Goal: Task Accomplishment & Management: Use online tool/utility

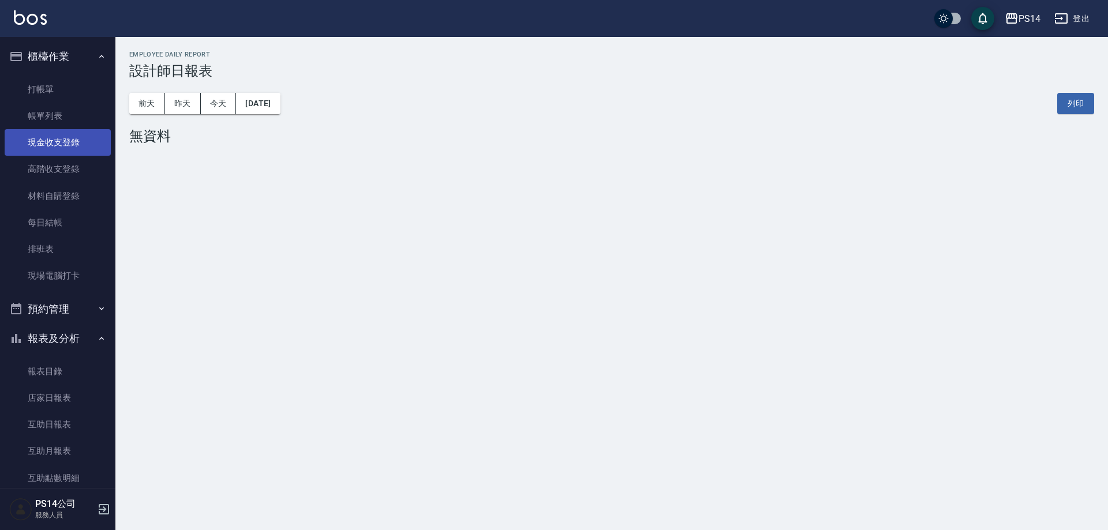
click at [58, 140] on link "現金收支登錄" at bounding box center [58, 142] width 106 height 27
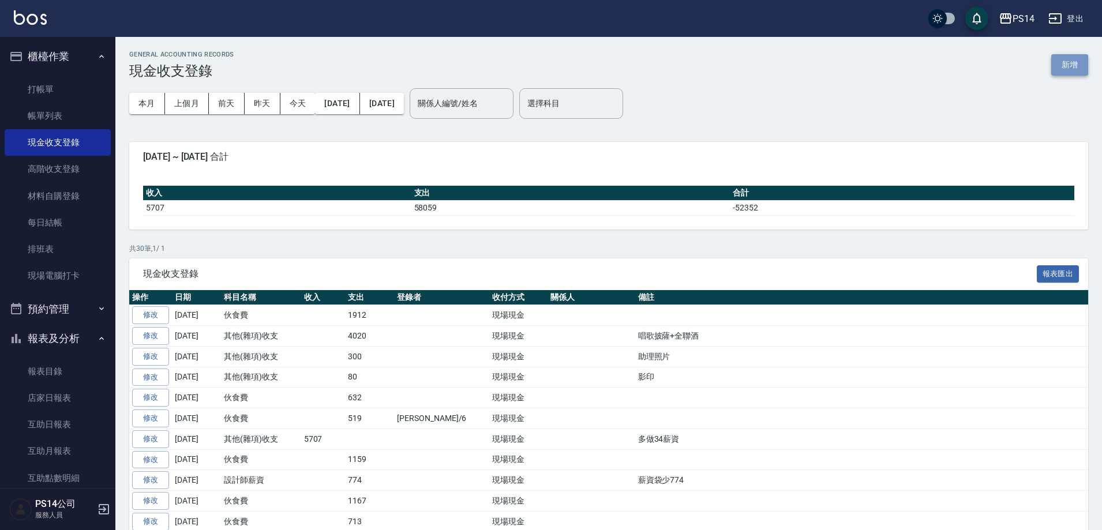
click at [1075, 69] on button "新增" at bounding box center [1070, 64] width 37 height 21
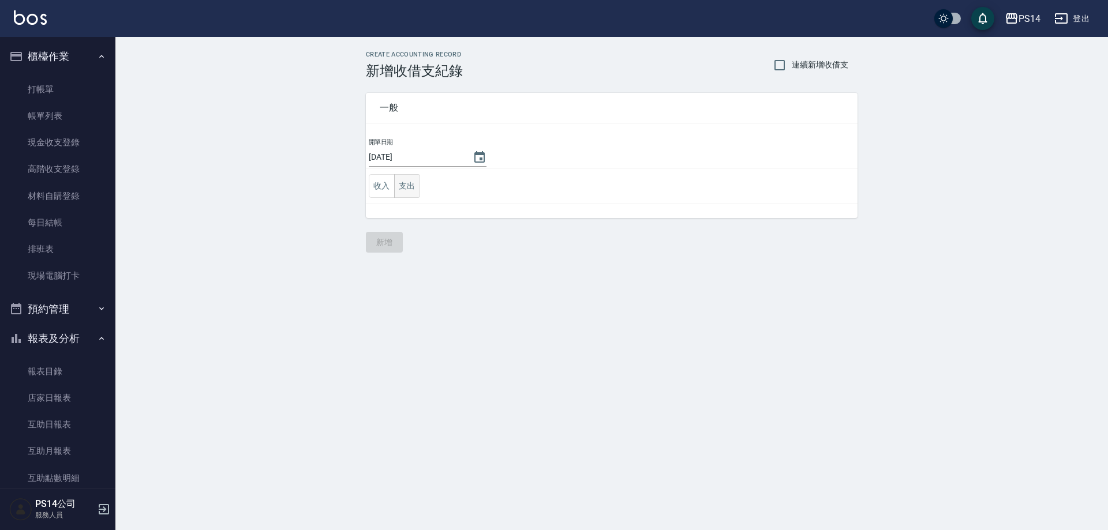
click at [410, 183] on button "支出" at bounding box center [407, 186] width 26 height 24
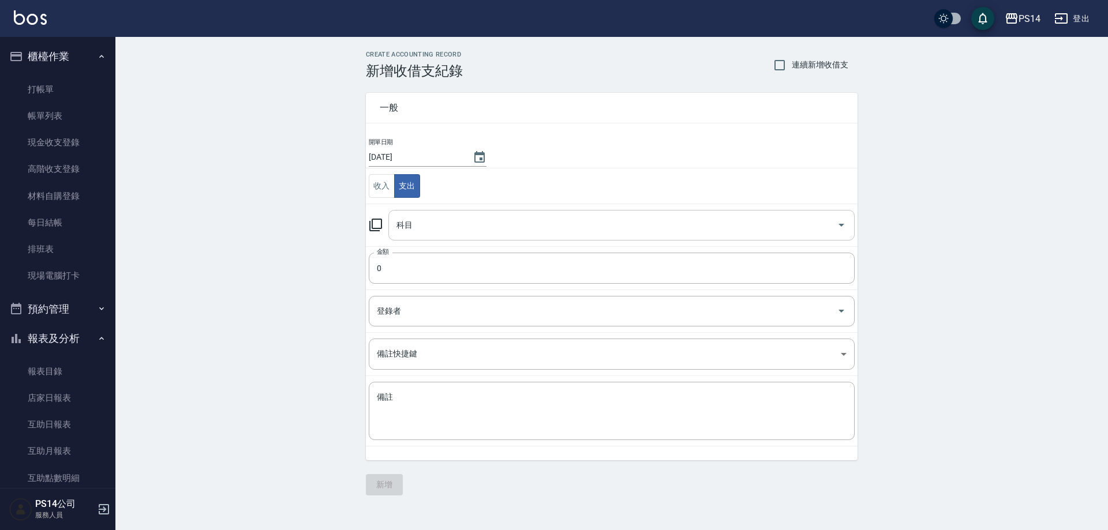
click at [438, 225] on input "科目" at bounding box center [613, 225] width 439 height 20
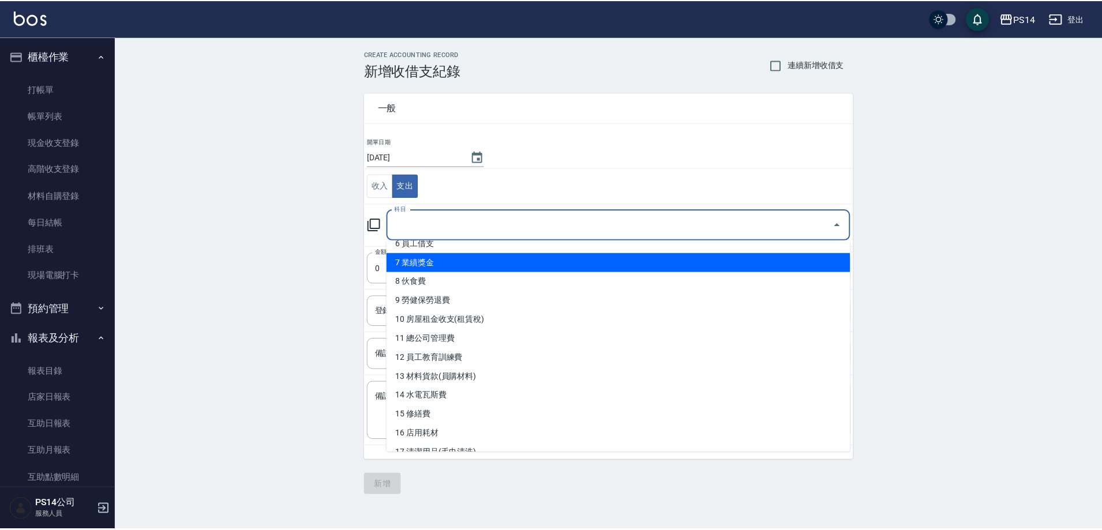
scroll to position [289, 0]
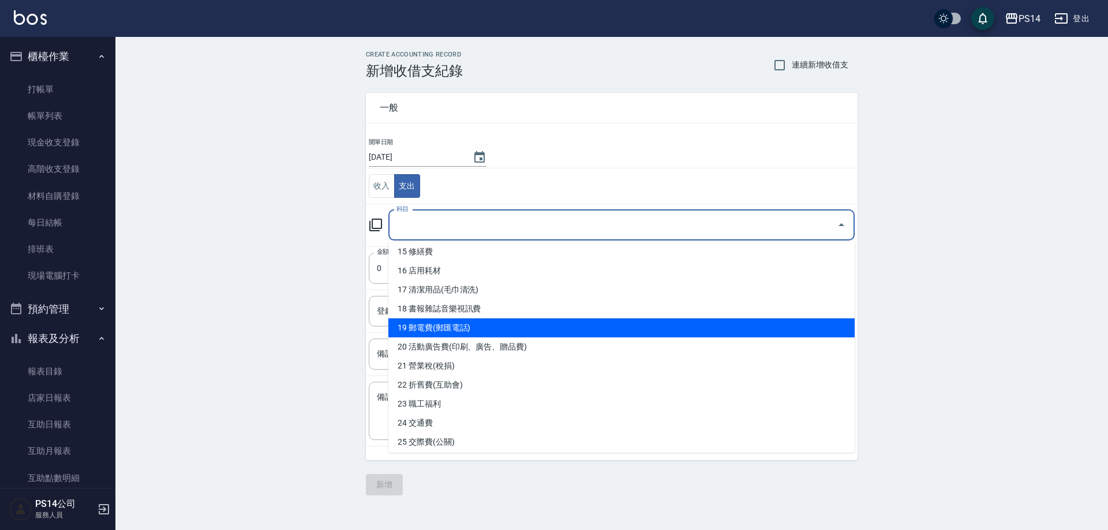
drag, startPoint x: 452, startPoint y: 330, endPoint x: 442, endPoint y: 318, distance: 15.6
click at [451, 329] on li "19 郵電費(郵匯電話)" at bounding box center [621, 328] width 466 height 19
type input "19 郵電費(郵匯電話)"
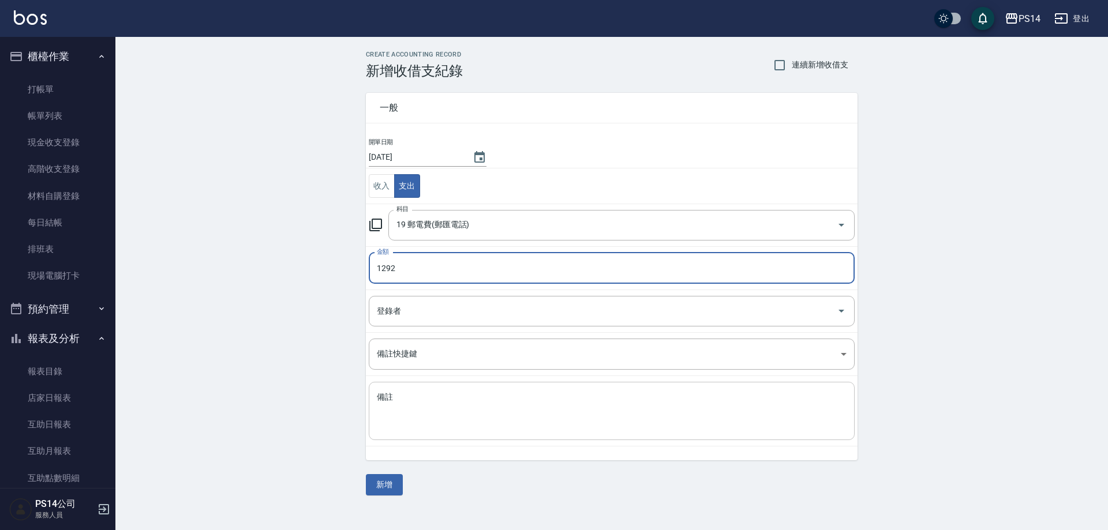
type input "1292"
click at [377, 397] on textarea "備註" at bounding box center [612, 411] width 470 height 39
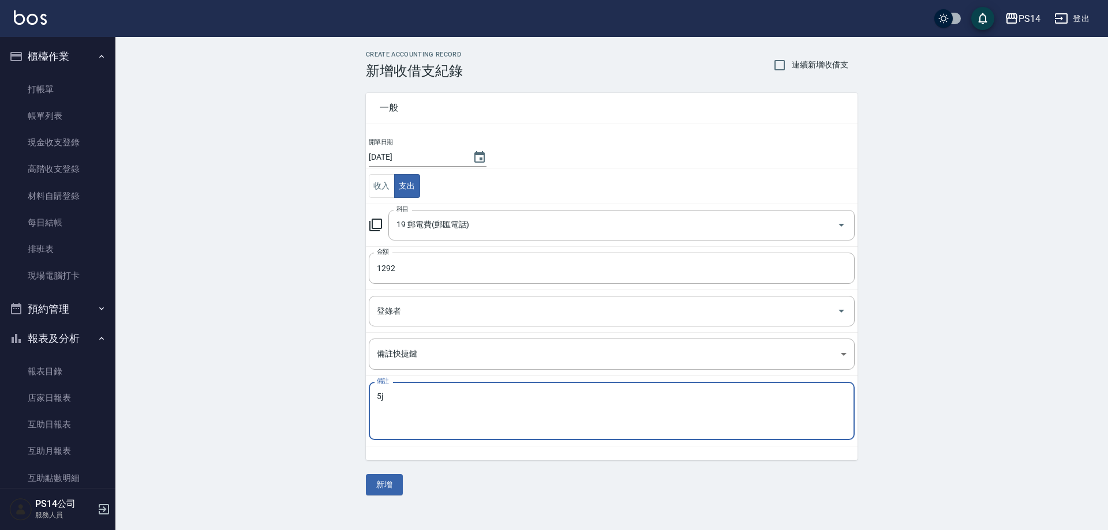
type textarea "5"
type textarea "中華電信"
click at [386, 486] on button "新增" at bounding box center [384, 484] width 37 height 21
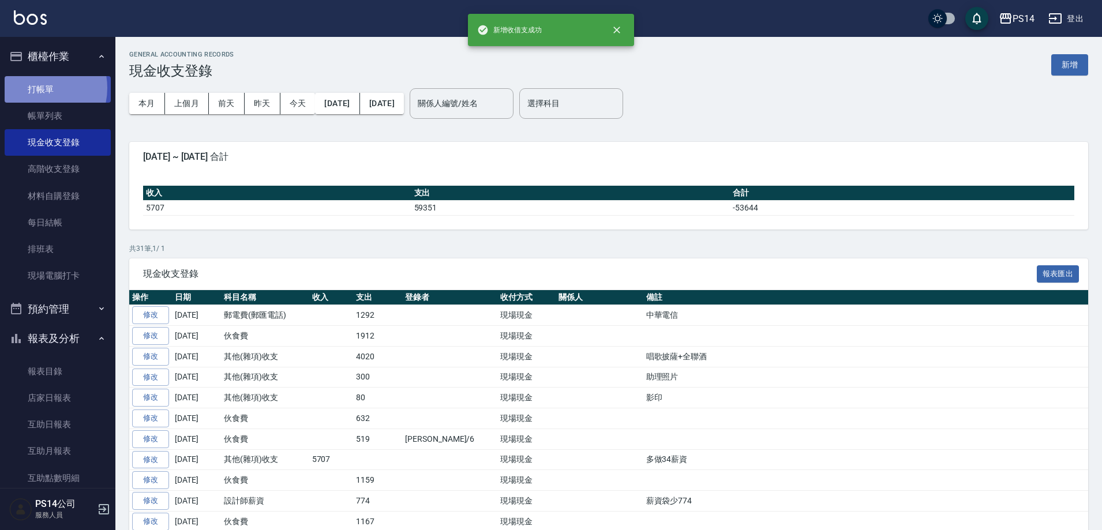
click at [33, 88] on link "打帳單" at bounding box center [58, 89] width 106 height 27
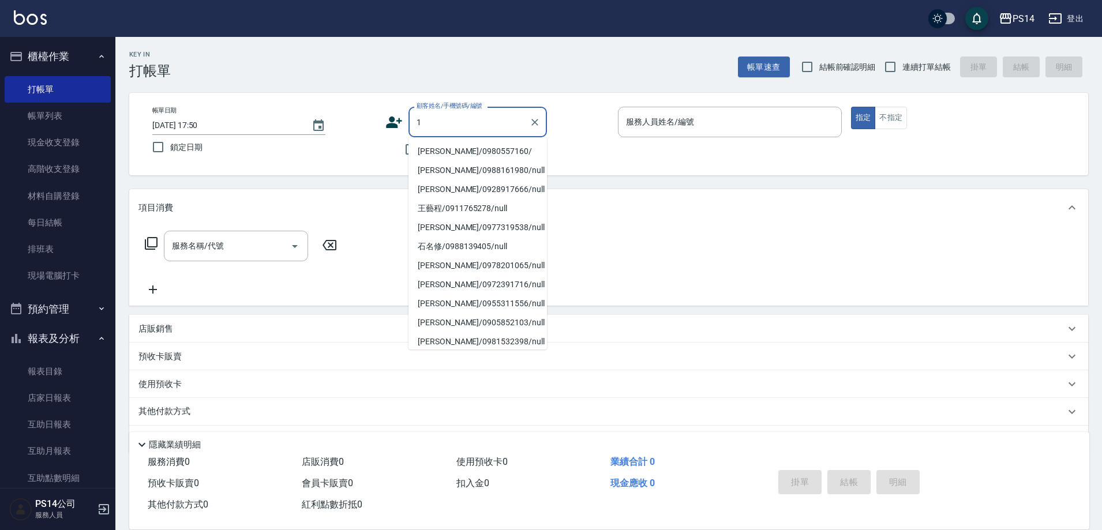
type input "1"
click at [917, 69] on span "連續打單結帳" at bounding box center [927, 67] width 48 height 12
click at [903, 69] on input "連續打單結帳" at bounding box center [891, 67] width 24 height 24
checkbox input "true"
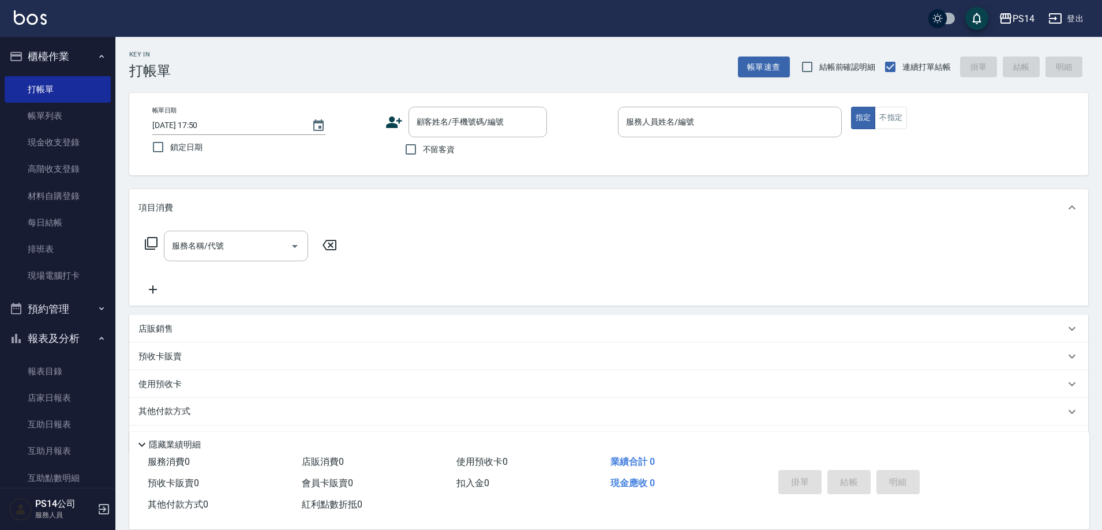
click at [421, 150] on input "不留客資" at bounding box center [411, 149] width 24 height 24
checkbox input "true"
drag, startPoint x: 712, startPoint y: 136, endPoint x: 711, endPoint y: 126, distance: 9.8
click at [712, 134] on div "服務人員姓名/編號" at bounding box center [730, 122] width 224 height 31
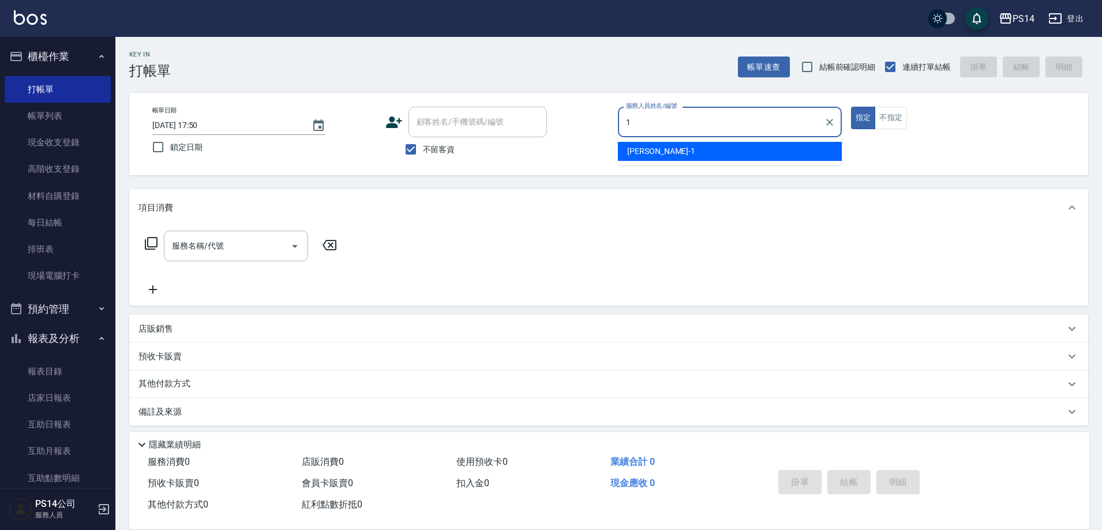
type input "[PERSON_NAME]-1"
type button "true"
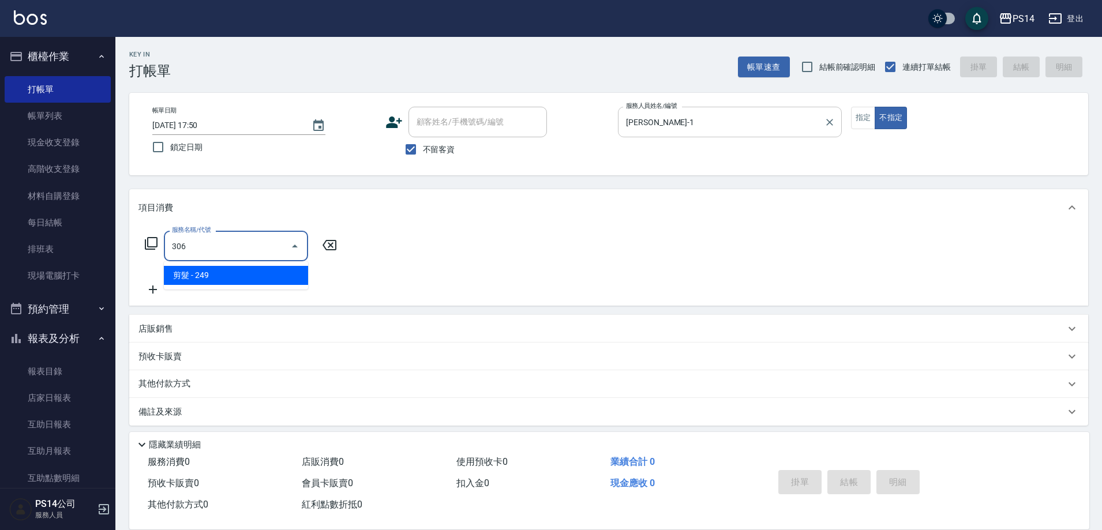
type input "剪髮(306)"
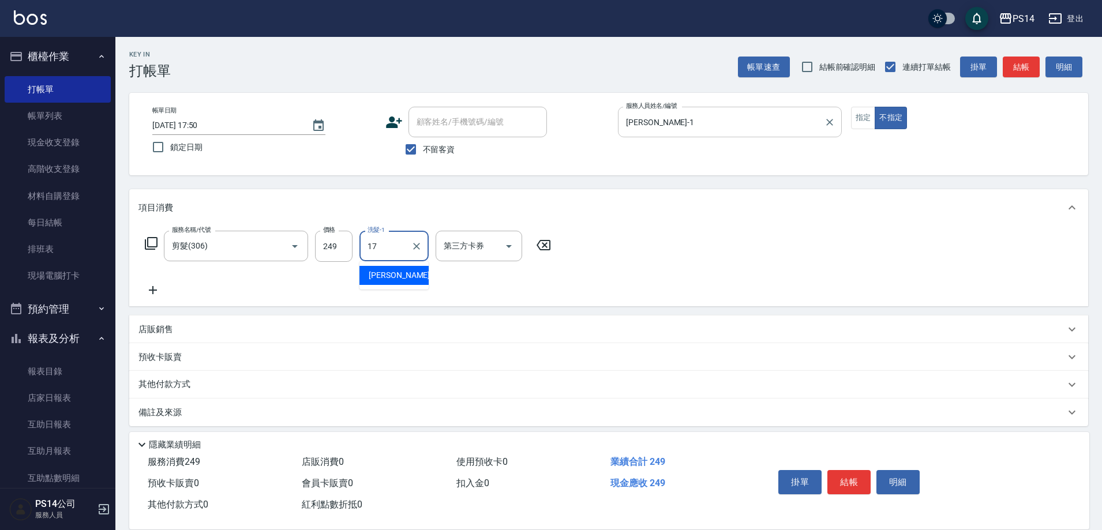
type input "[PERSON_NAME]-17"
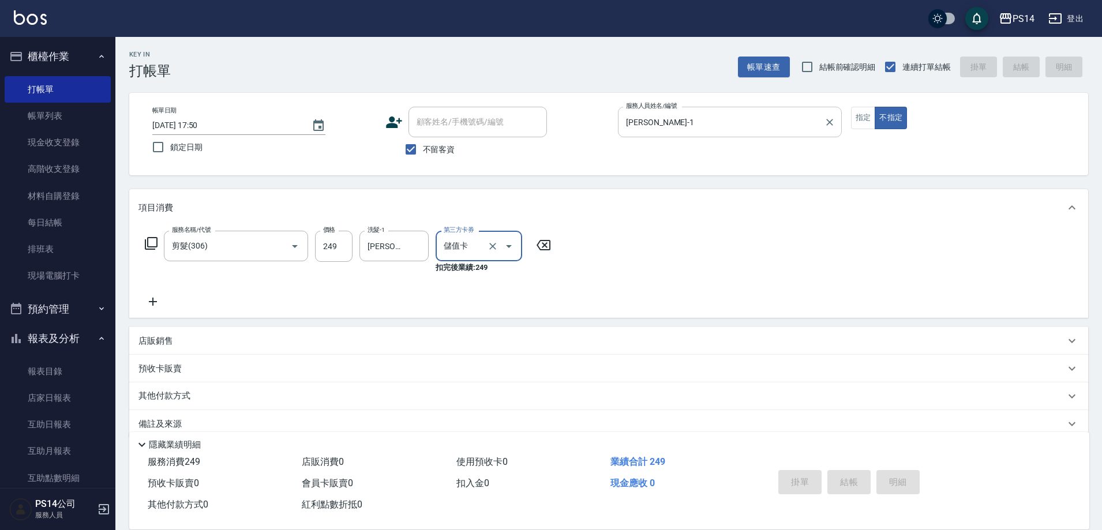
type input "儲值卡"
click at [875, 107] on button "不指定" at bounding box center [891, 118] width 32 height 23
type input "[DATE] 17:53"
type button "false"
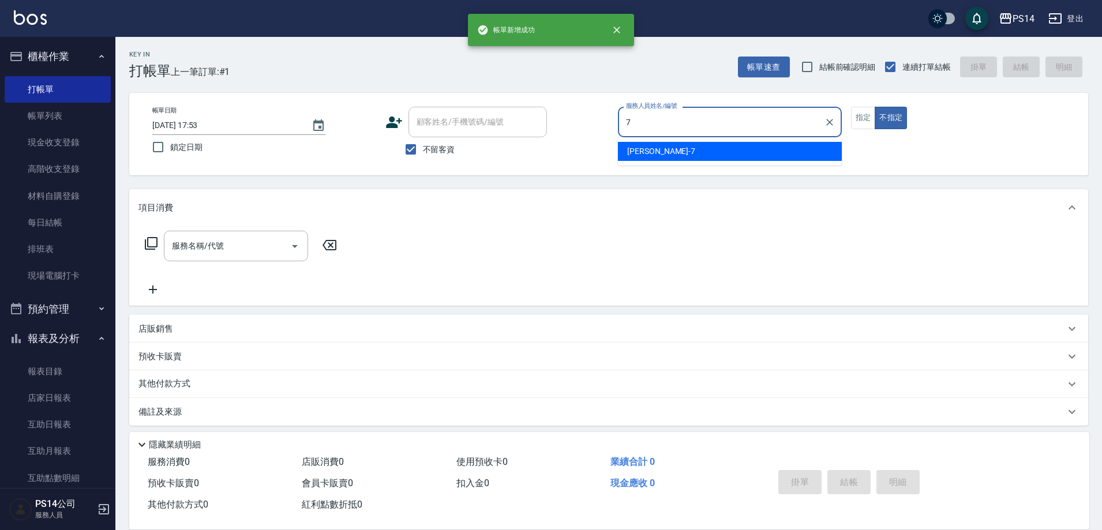
type input "[PERSON_NAME]-7"
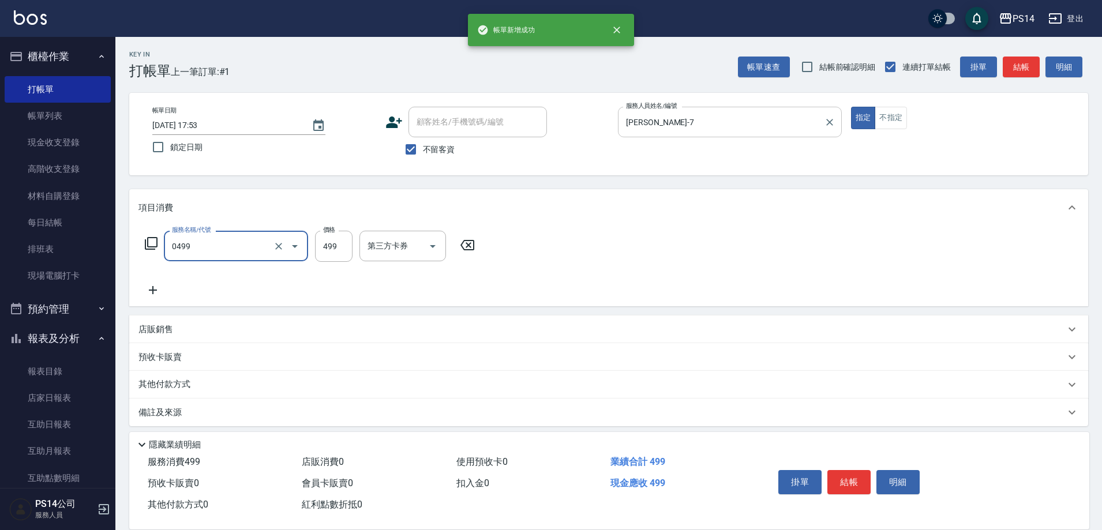
type input "[PERSON_NAME]499(0499)"
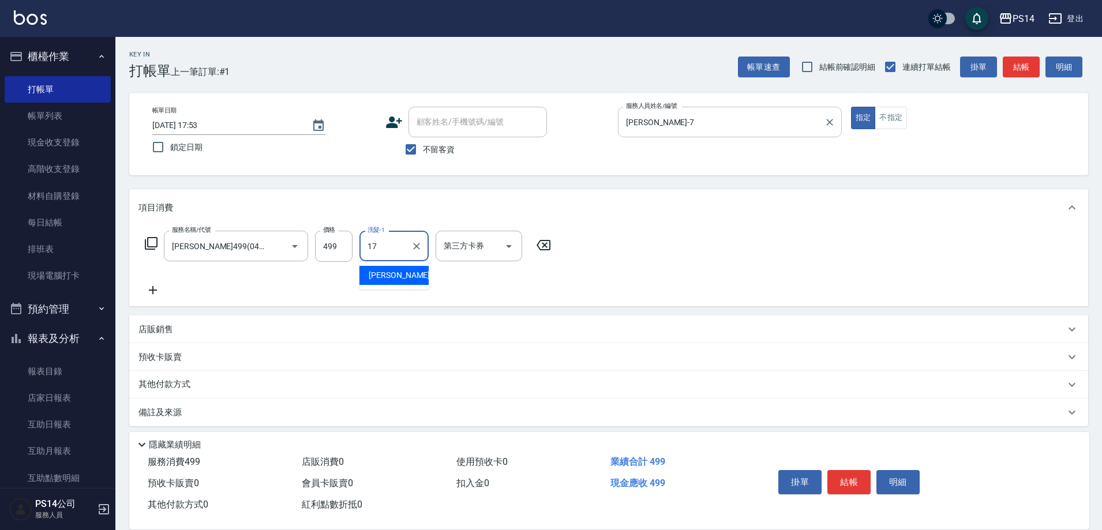
type input "[PERSON_NAME]-17"
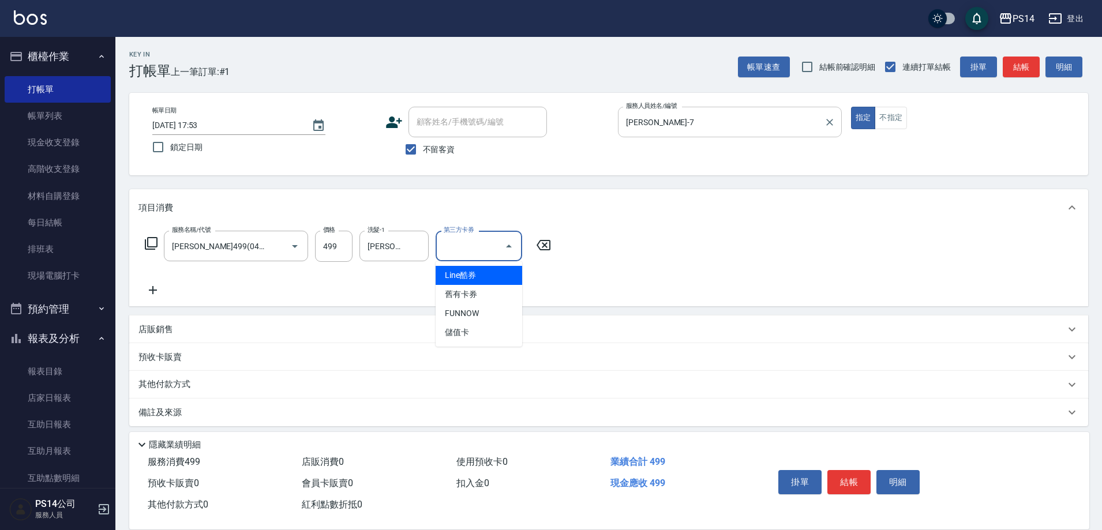
type input "儲值卡"
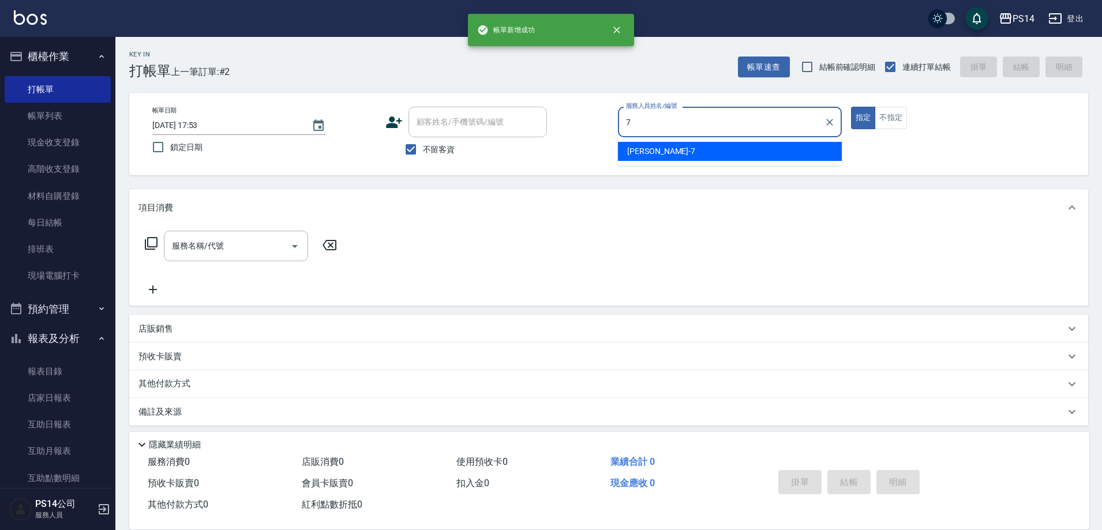
type input "[PERSON_NAME]-7"
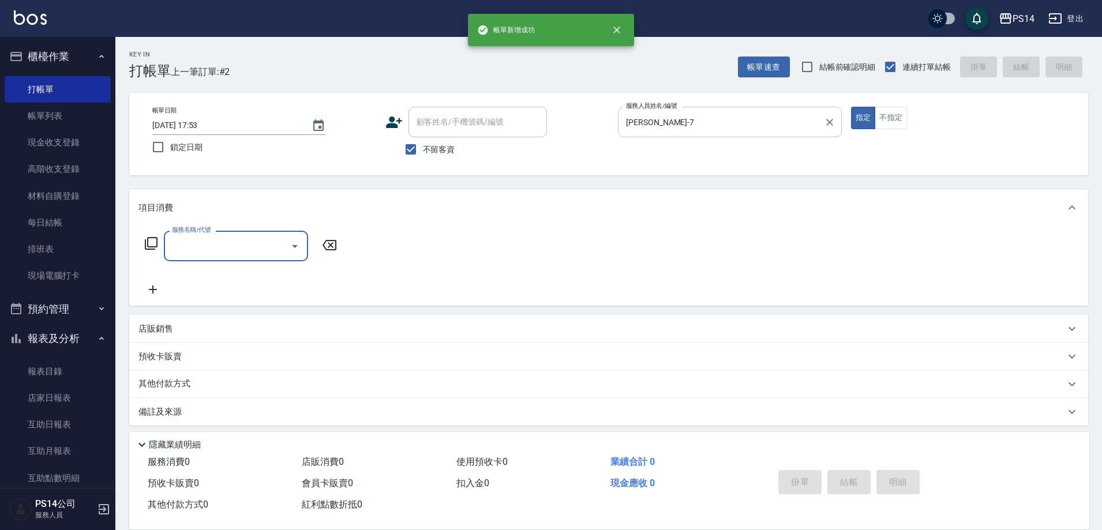
type input "3"
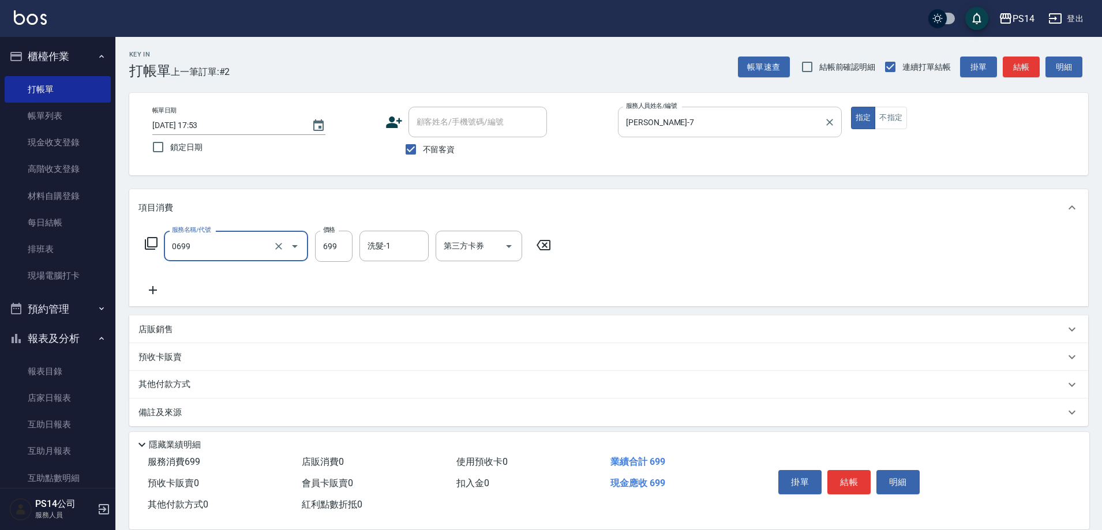
type input "精油SPA(0699)"
type input "[PERSON_NAME]-11"
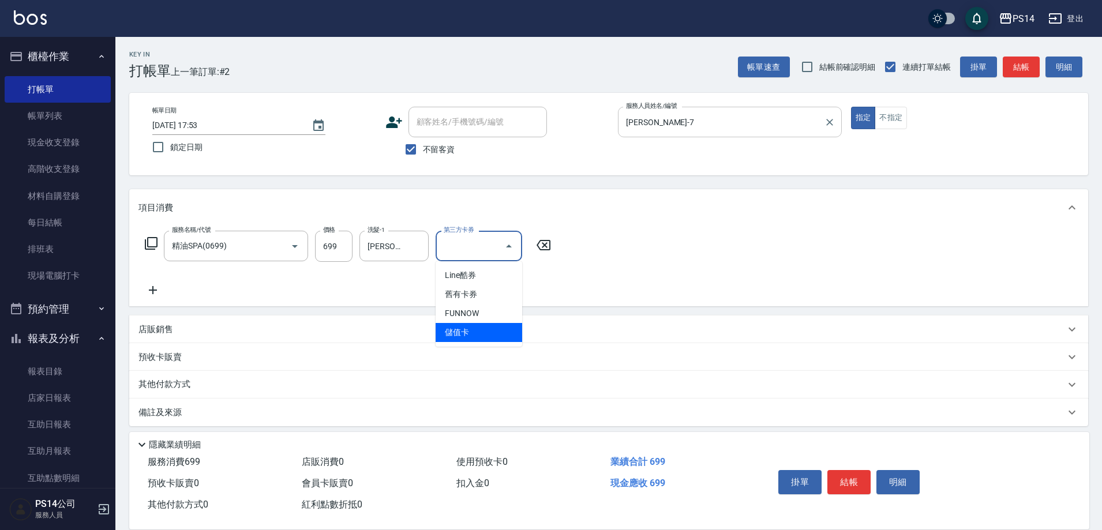
type input "儲值卡"
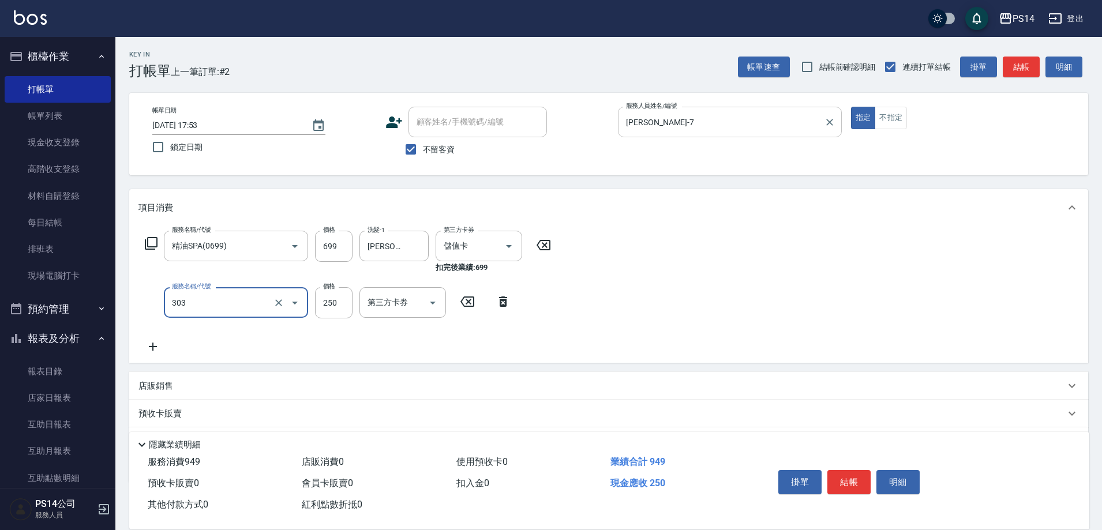
type input "剪髮(303)"
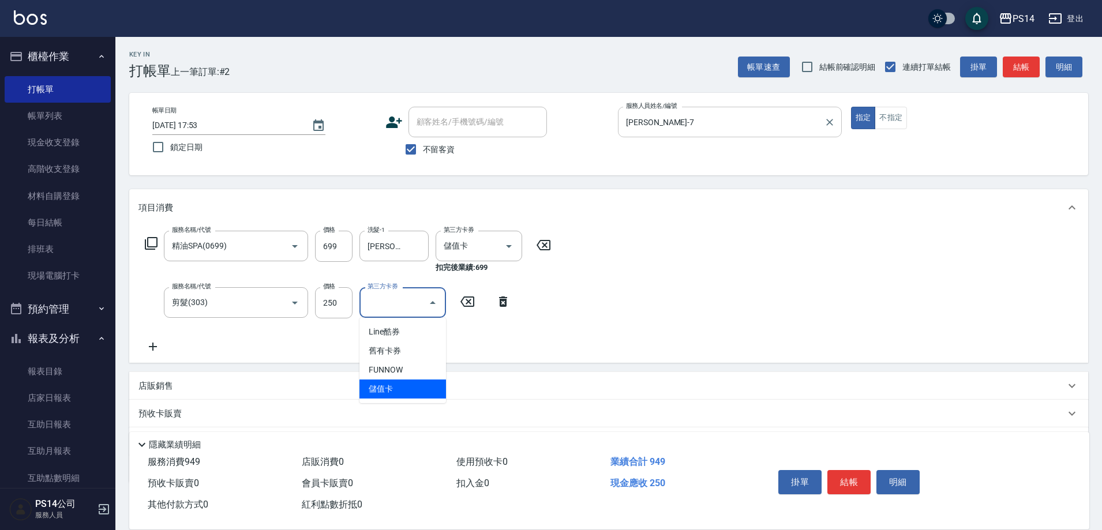
type input "儲值卡"
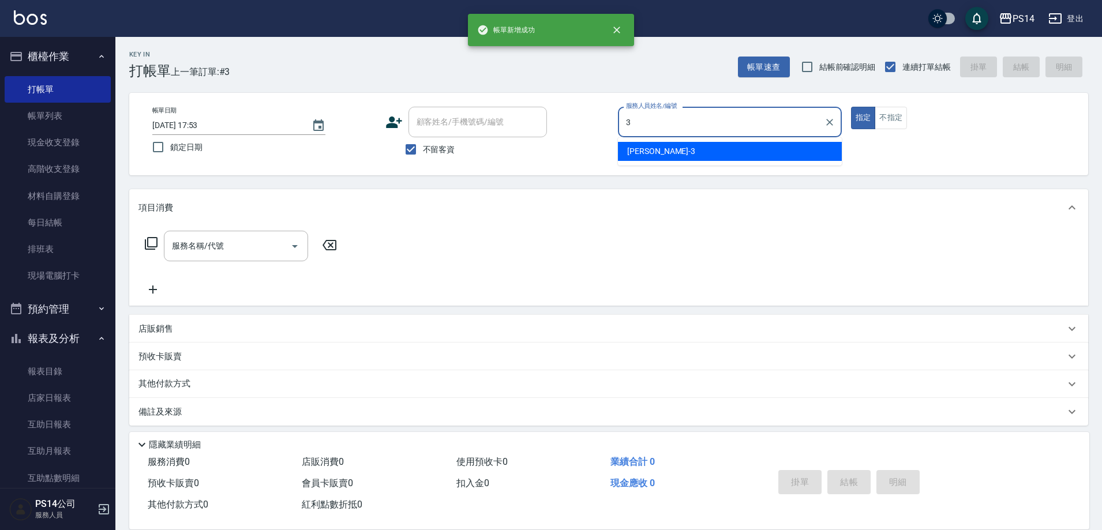
type input "[PERSON_NAME]-3"
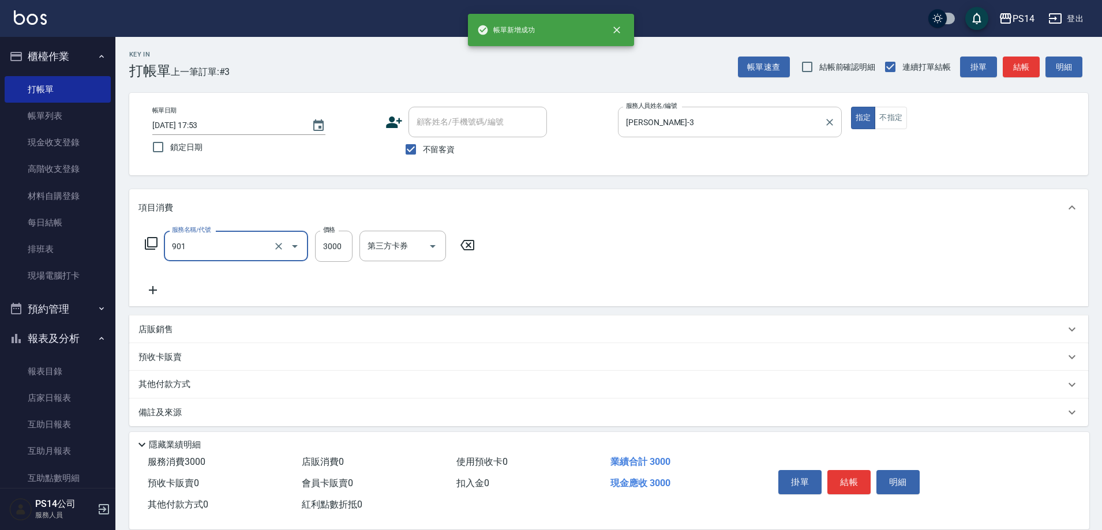
type input "儲值3000(901)"
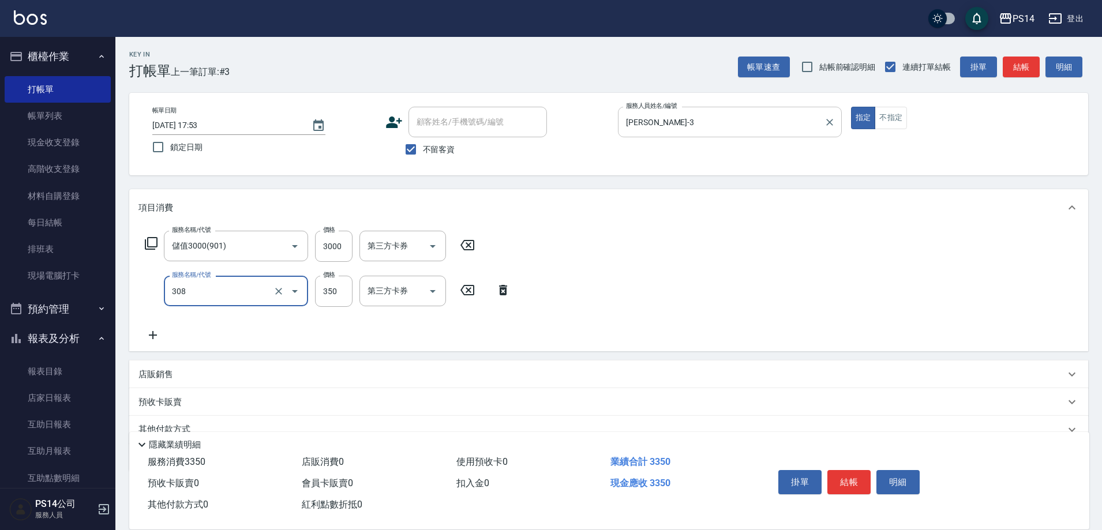
type input "洗+剪(308)"
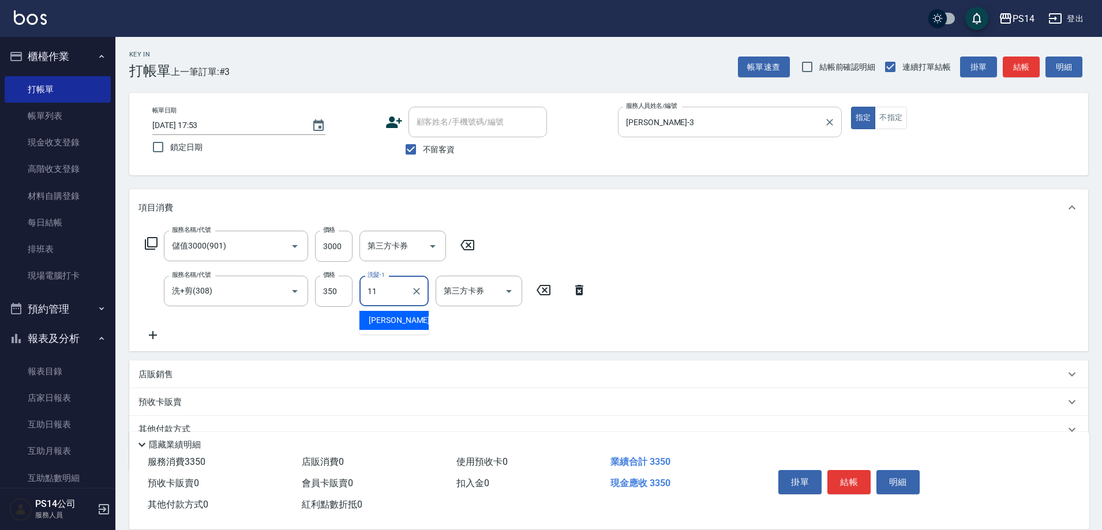
type input "[PERSON_NAME]-11"
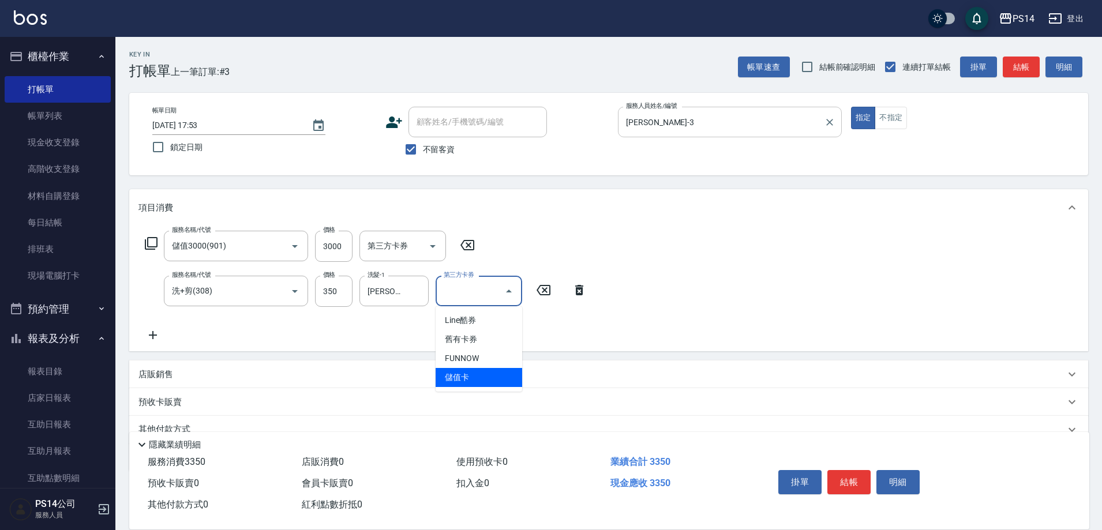
type input "儲值卡"
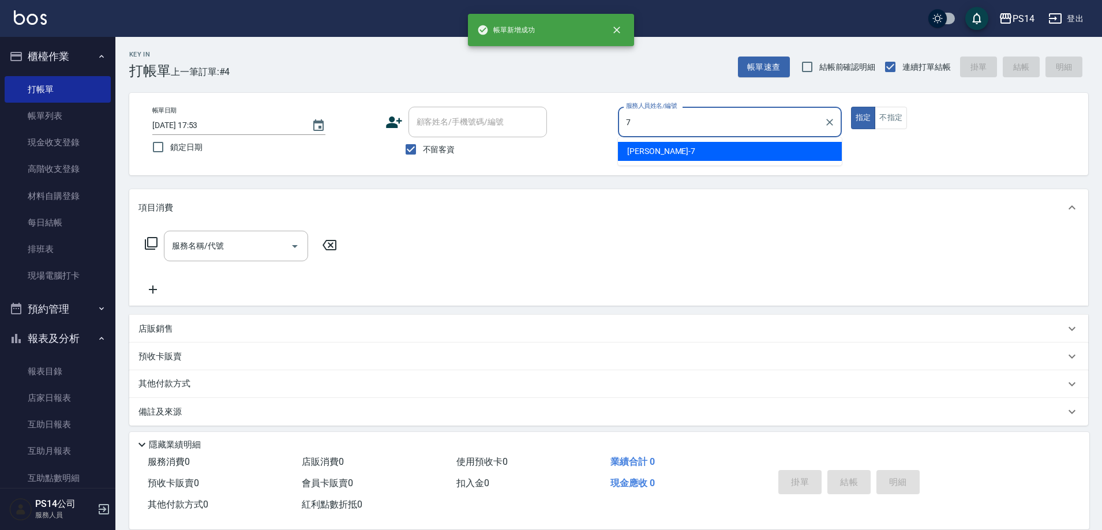
type input "[PERSON_NAME]-7"
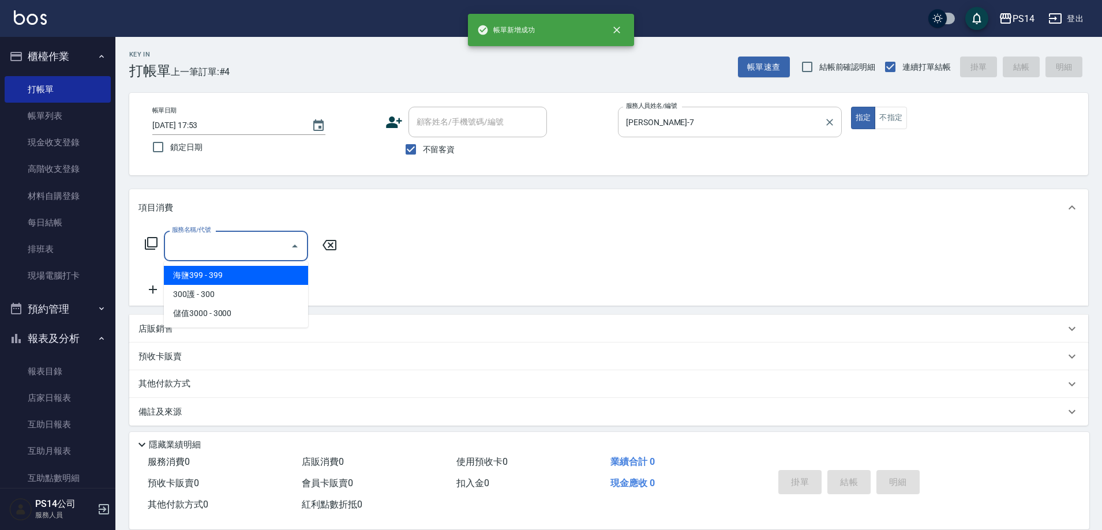
type input "3"
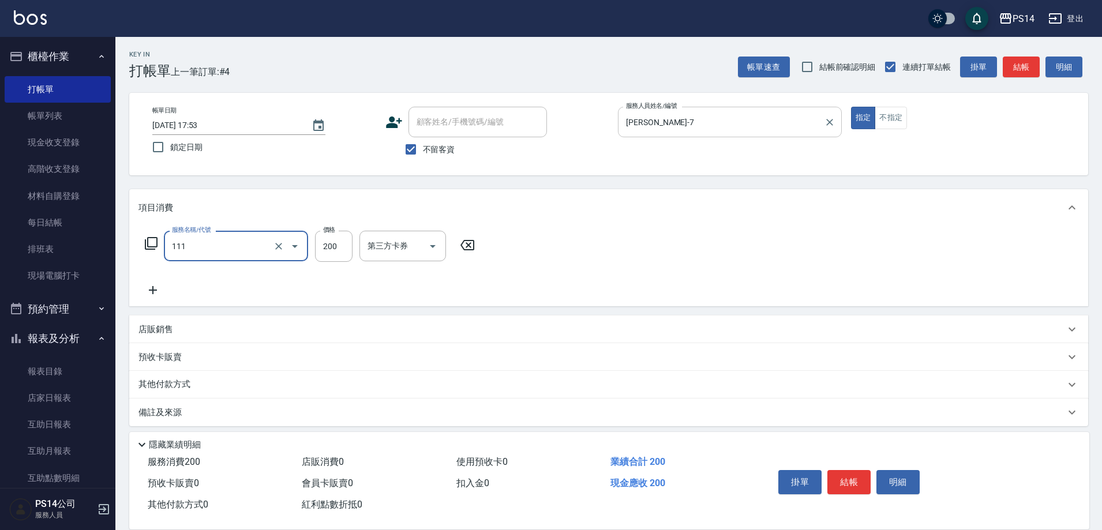
type input "200(111)"
type input "[PERSON_NAME]-17"
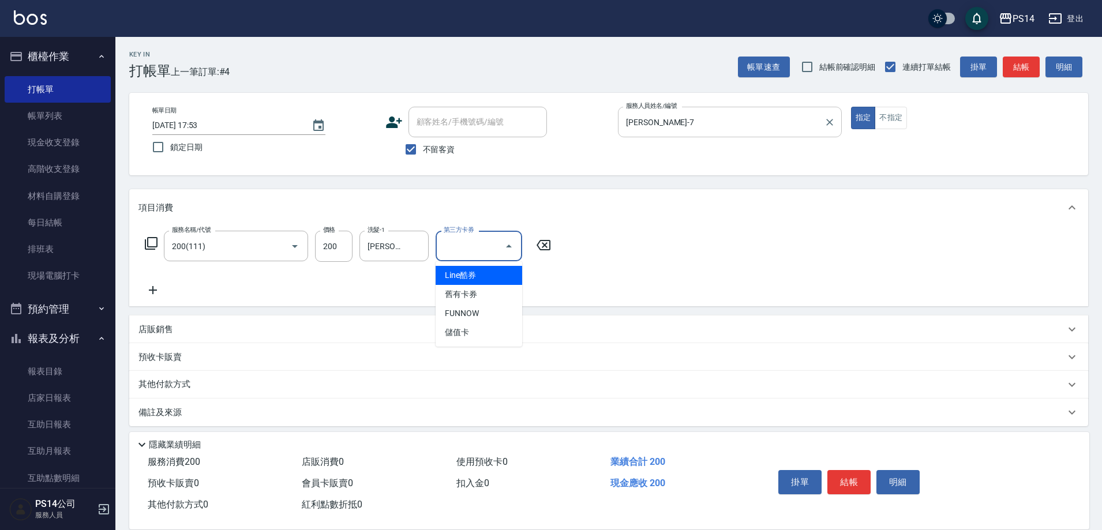
type input "儲值卡"
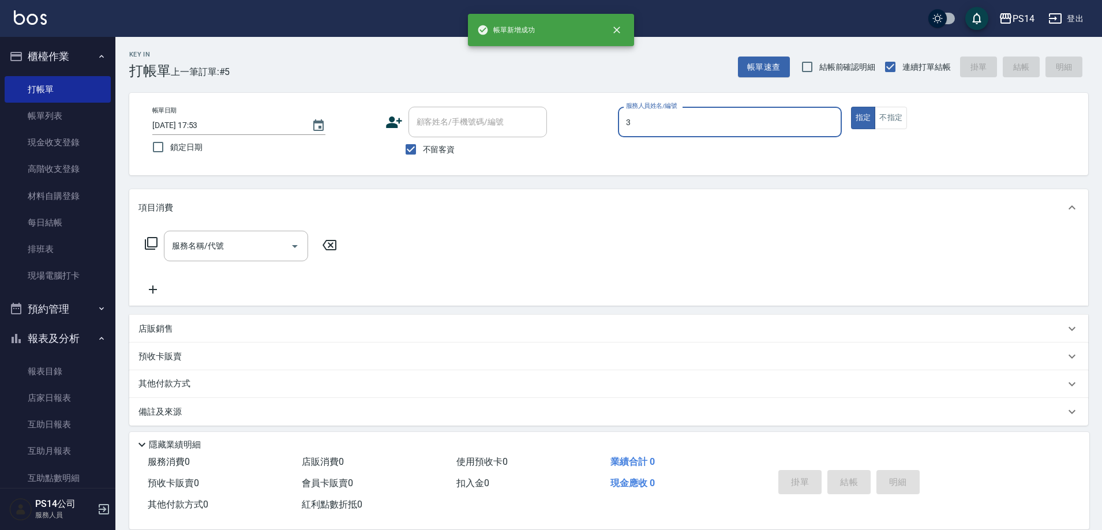
type input "[PERSON_NAME]-3"
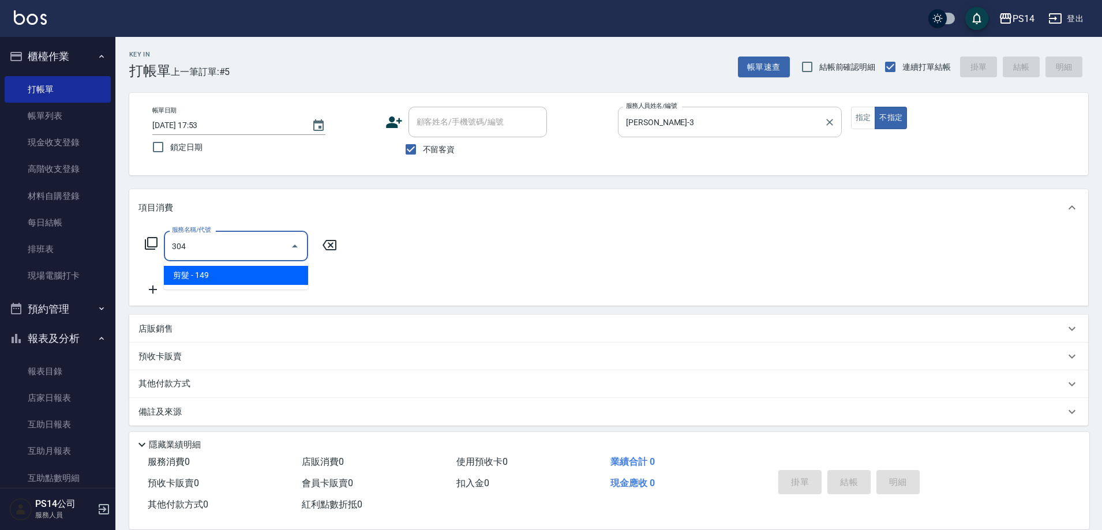
type input "剪髮(304)"
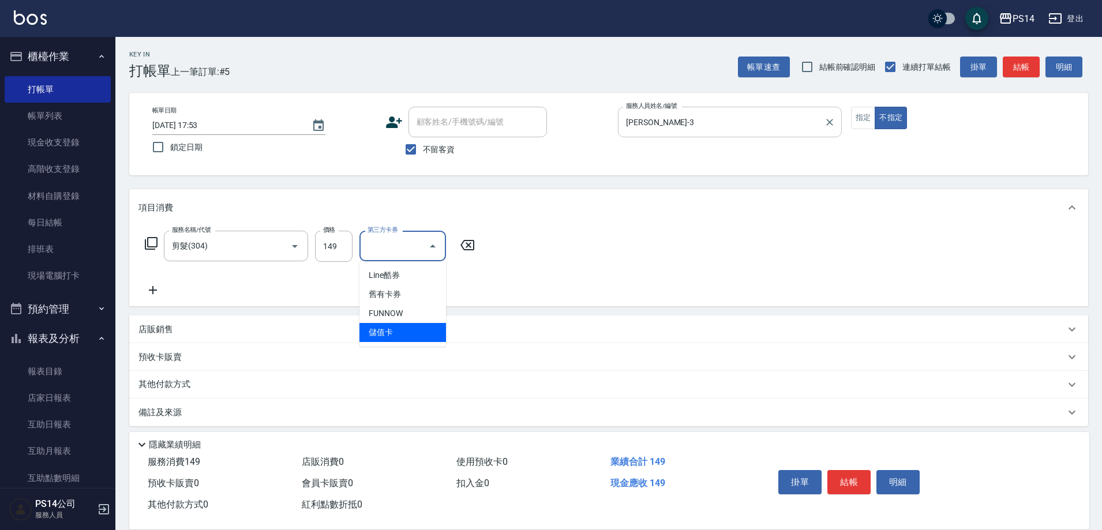
type input "儲值卡"
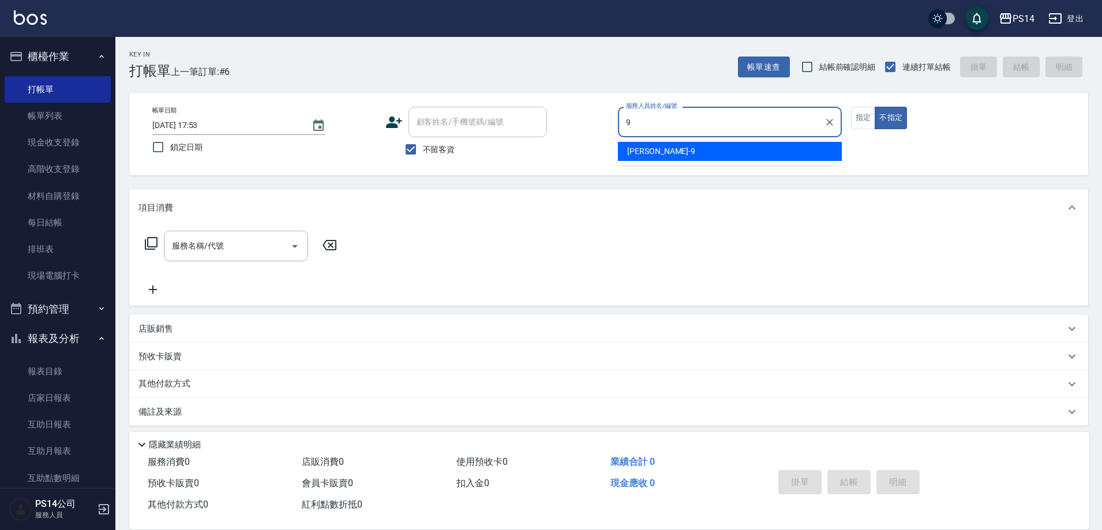
type input "[PERSON_NAME]-9"
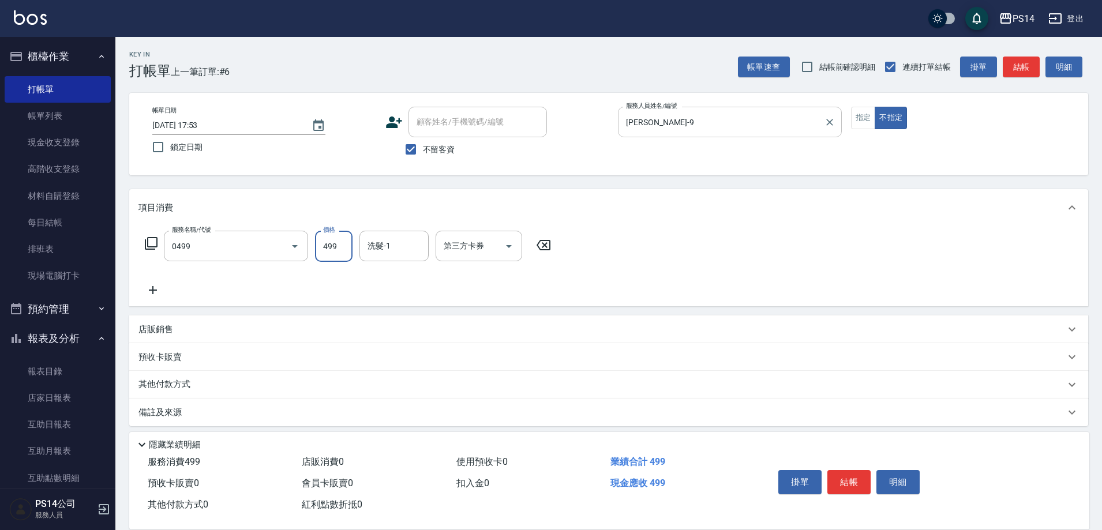
type input "[PERSON_NAME]499(0499)"
click at [872, 115] on button "指定" at bounding box center [863, 118] width 25 height 23
click at [276, 251] on icon "Clear" at bounding box center [279, 247] width 12 height 12
type input "精油SPA(0699)"
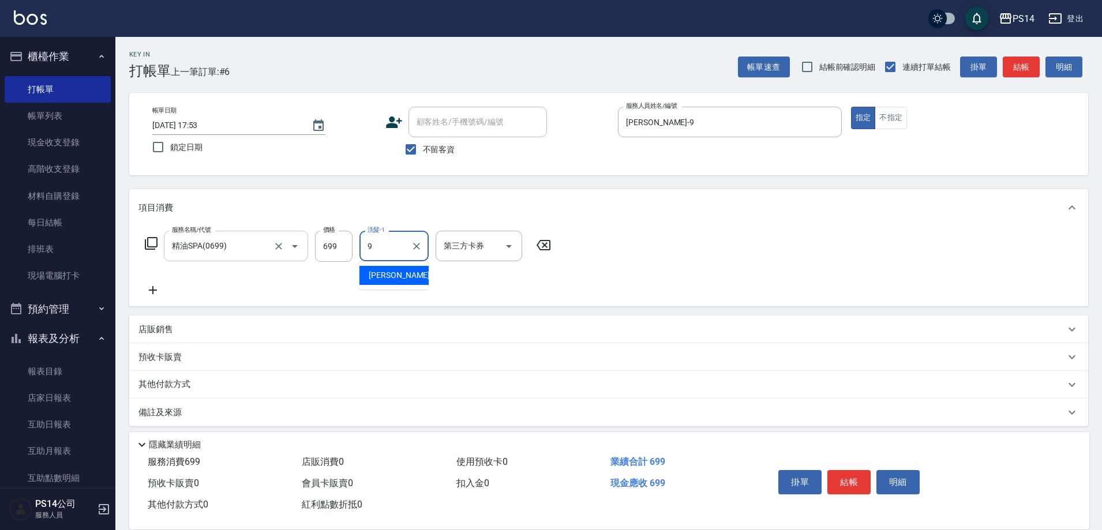
type input "[PERSON_NAME]-9"
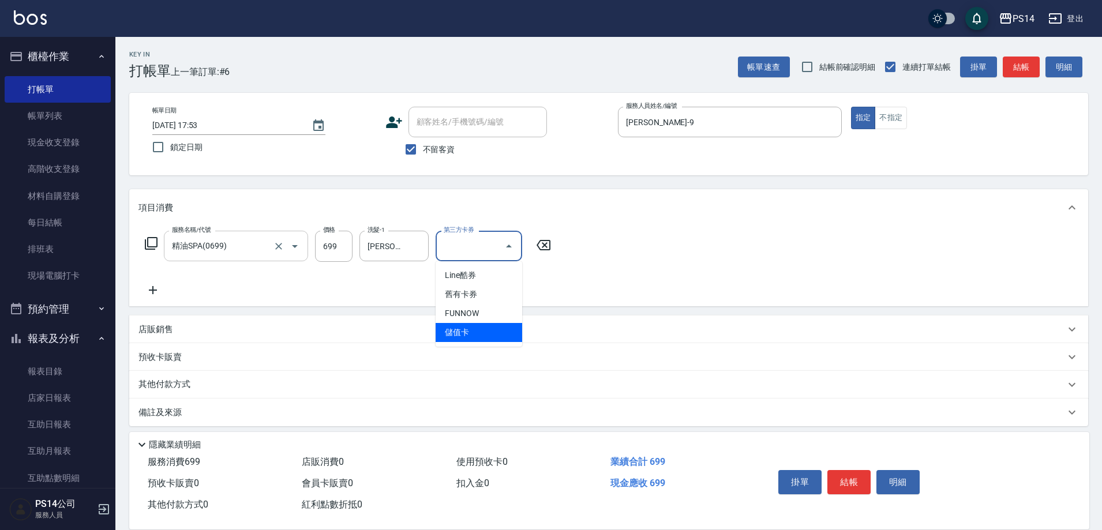
type input "儲值卡"
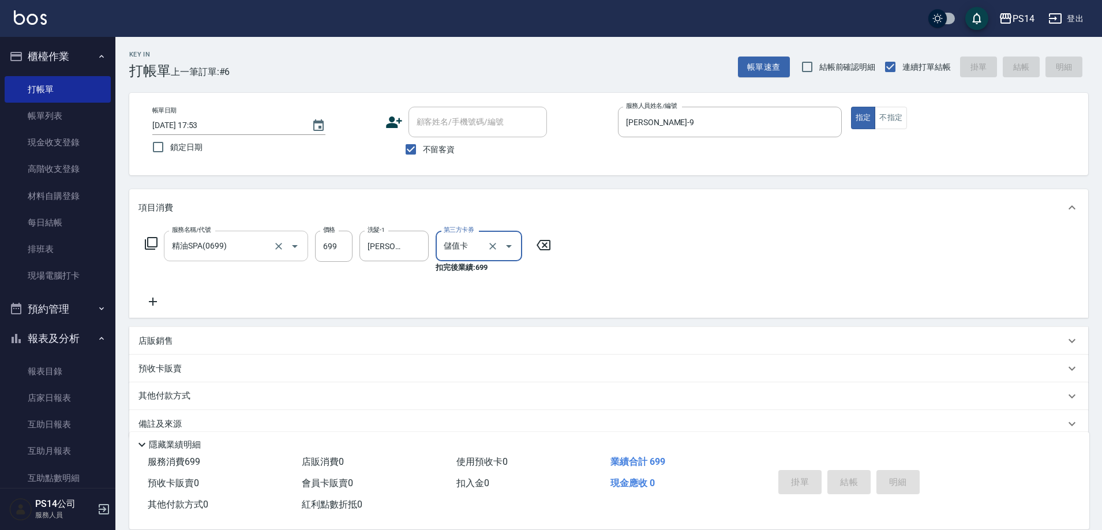
type input "[DATE] 17:54"
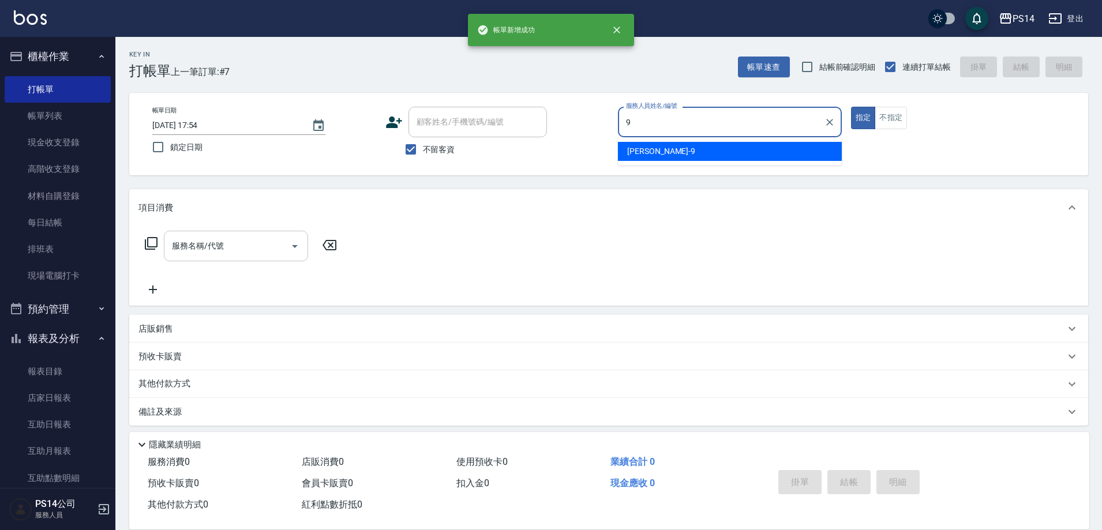
type input "[PERSON_NAME]-9"
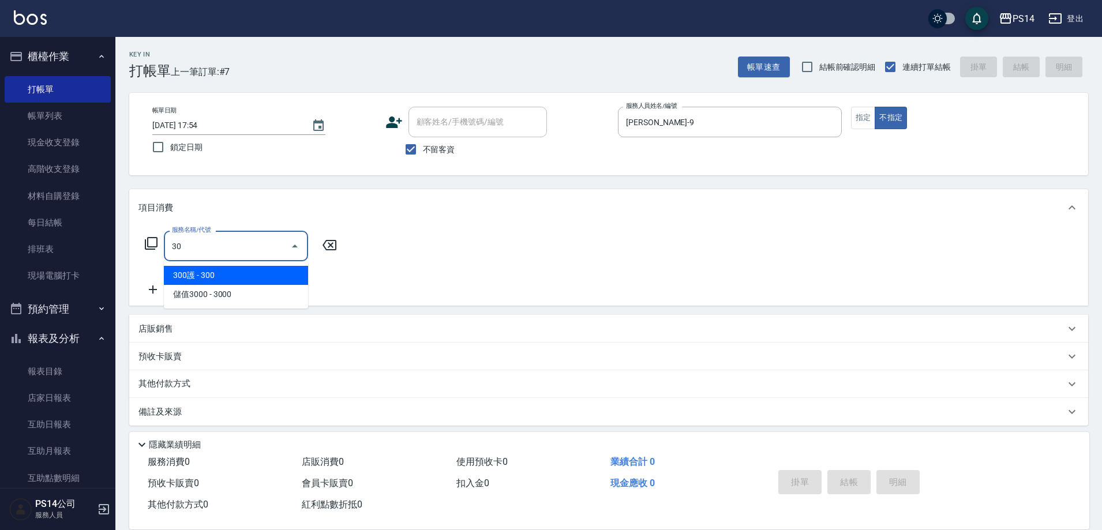
type input "3"
type input "[PERSON_NAME]499(0499)"
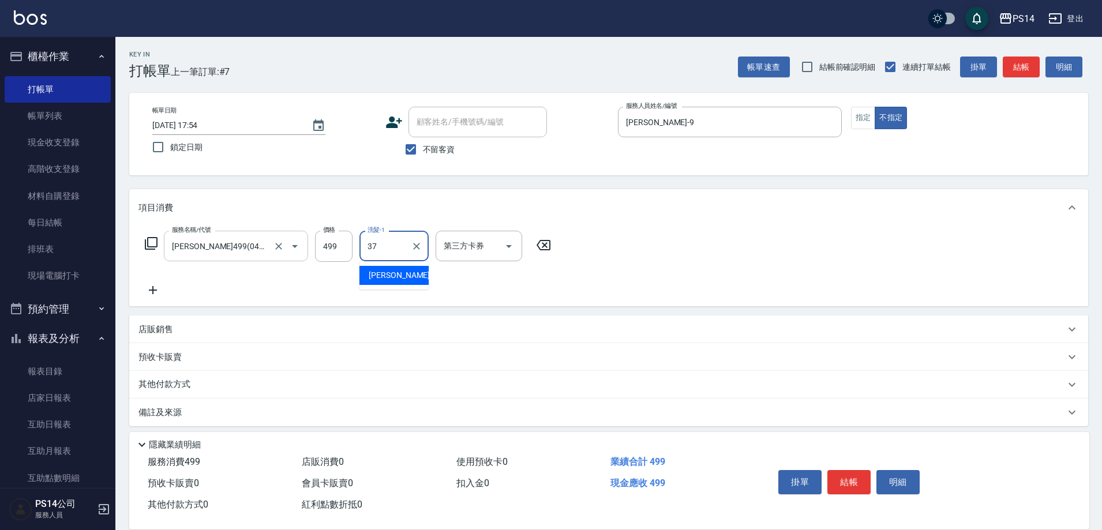
type input "[PERSON_NAME]-37"
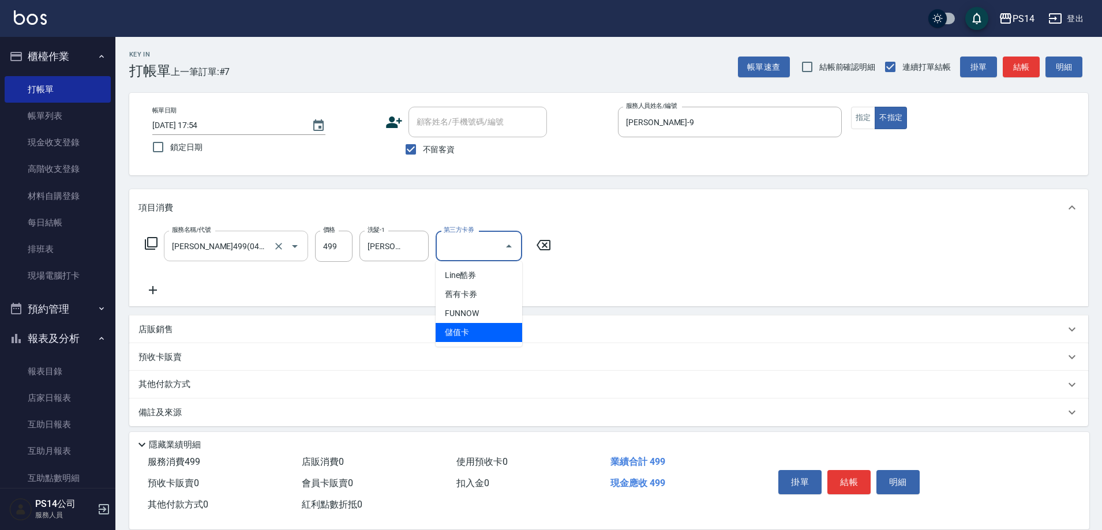
type input "儲值卡"
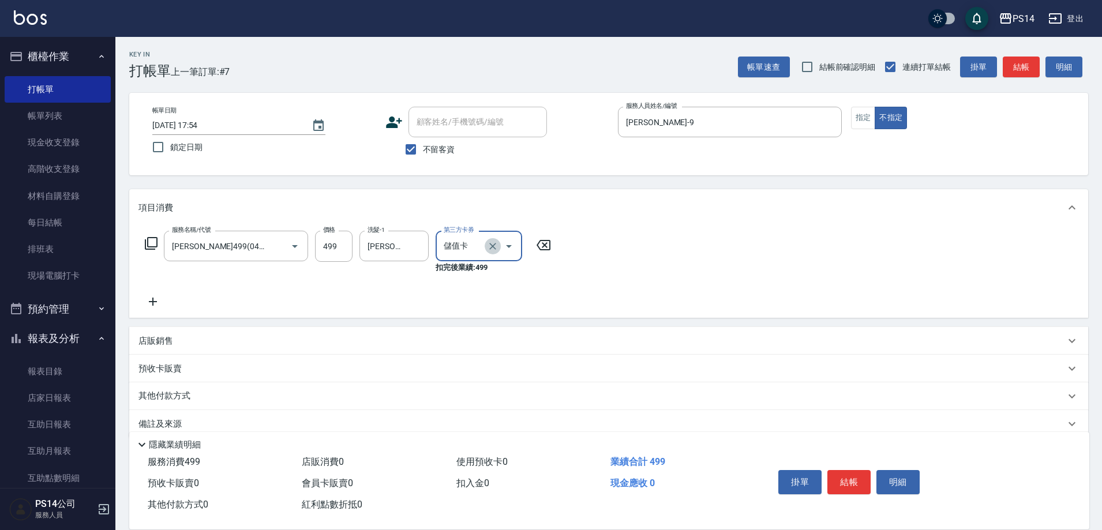
drag, startPoint x: 494, startPoint y: 247, endPoint x: 478, endPoint y: 281, distance: 37.7
click at [495, 249] on icon "Clear" at bounding box center [493, 247] width 12 height 12
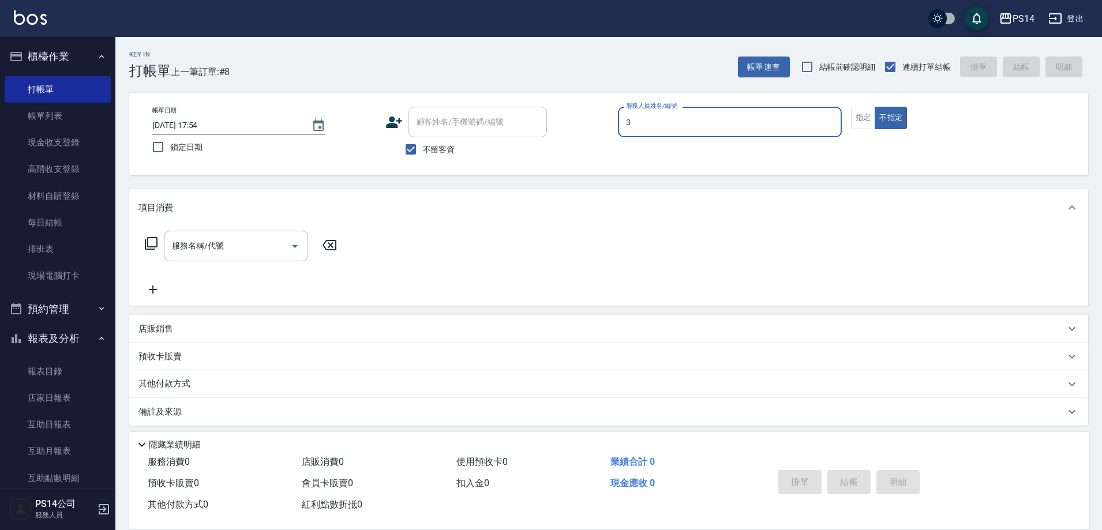
type input "[PERSON_NAME]-3"
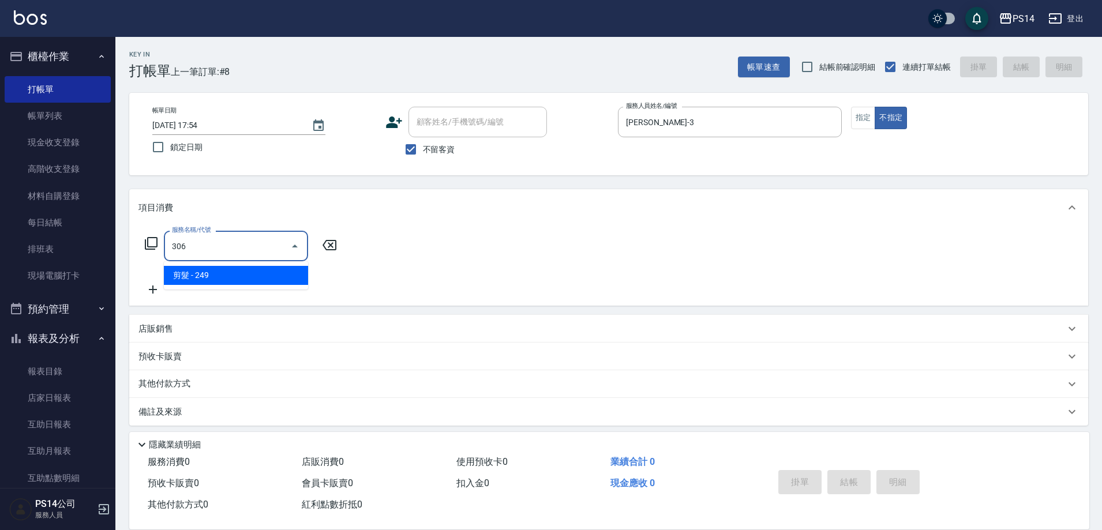
type input "剪髮(306)"
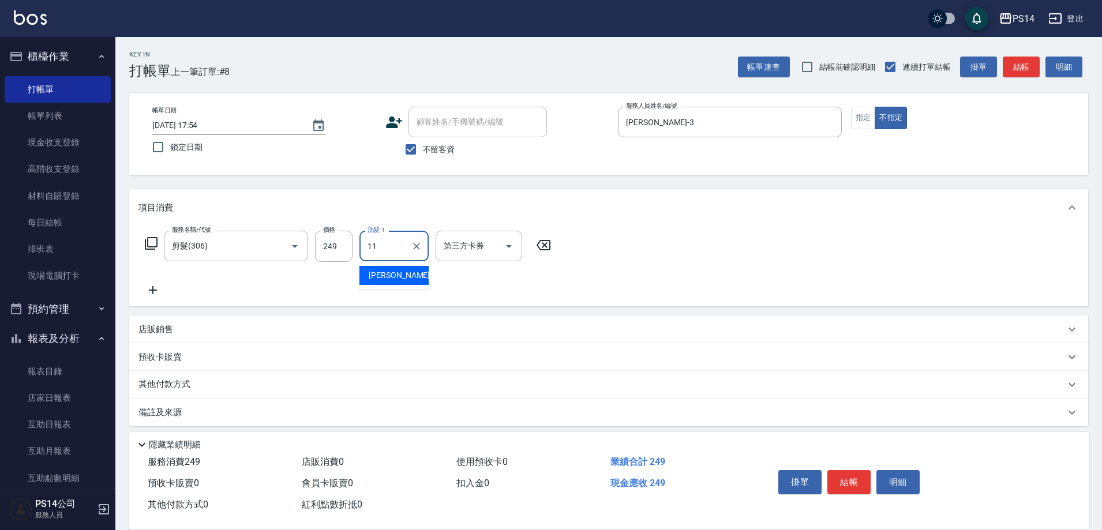
type input "[PERSON_NAME]-11"
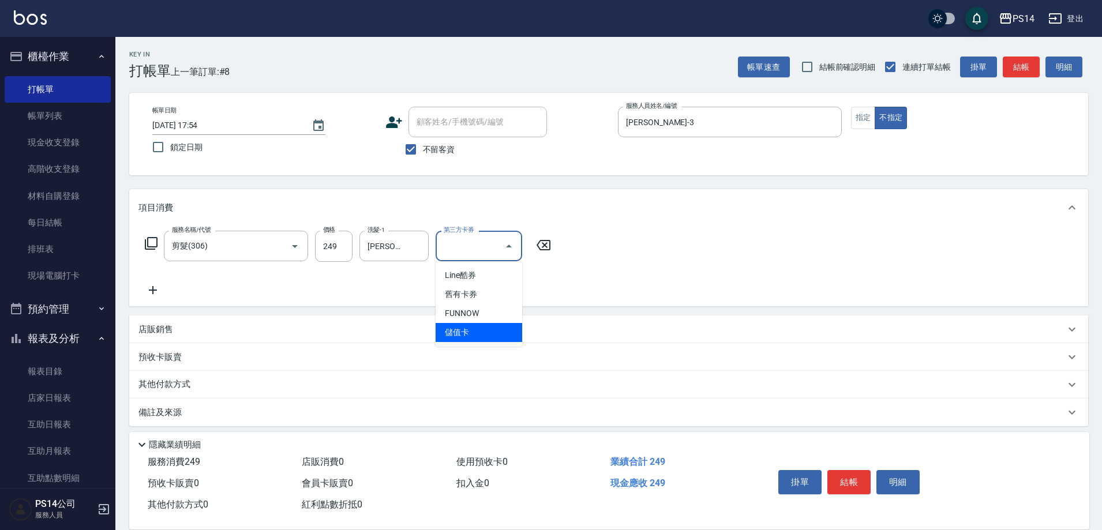
click at [161, 289] on icon at bounding box center [153, 290] width 29 height 14
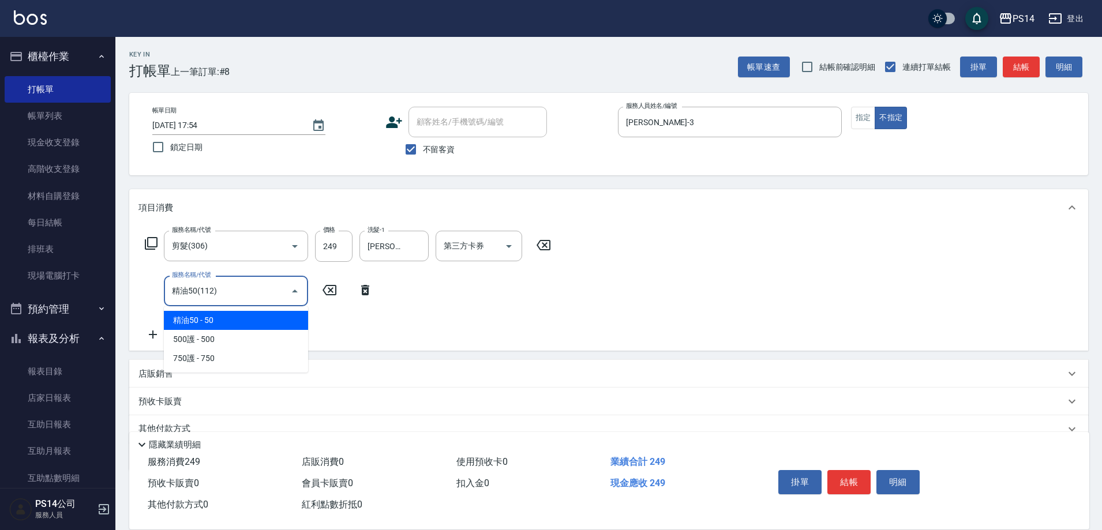
type input "精油50(112)"
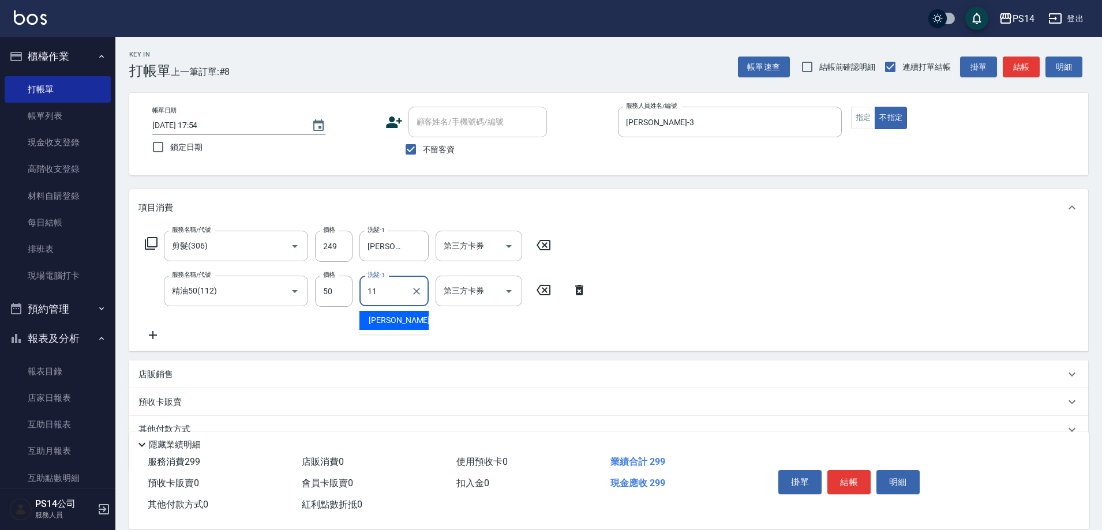
type input "[PERSON_NAME]-11"
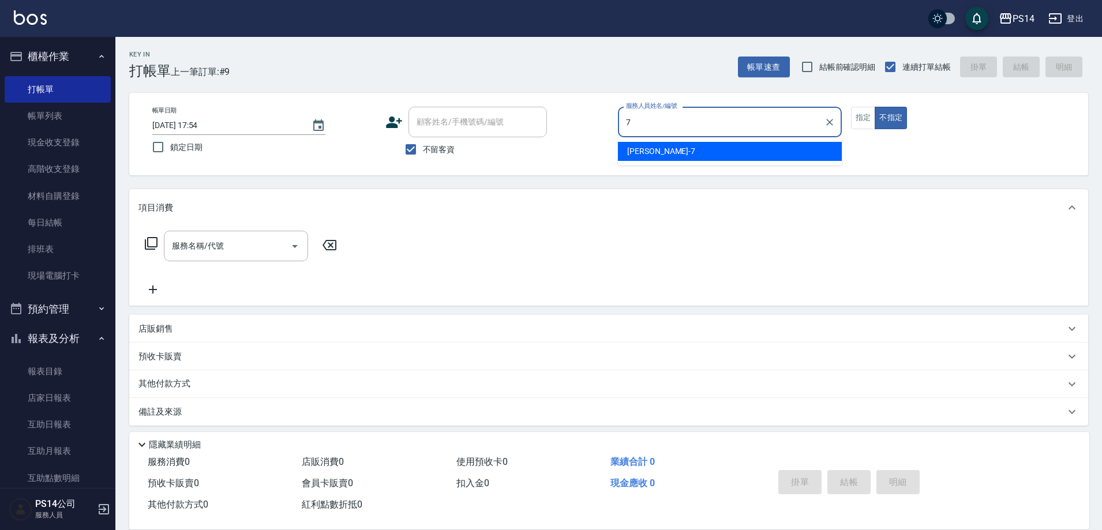
type input "[PERSON_NAME]-7"
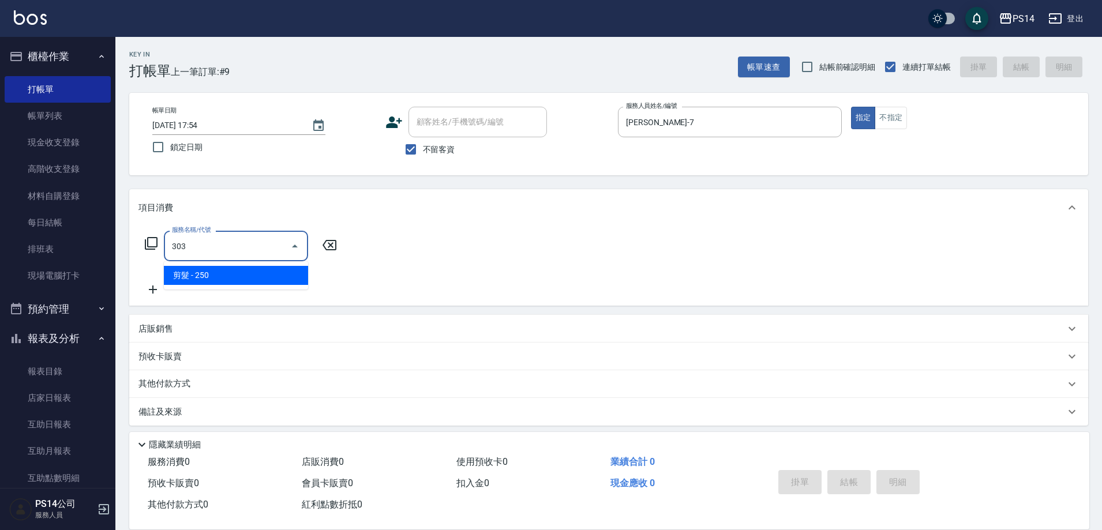
type input "剪髮(303)"
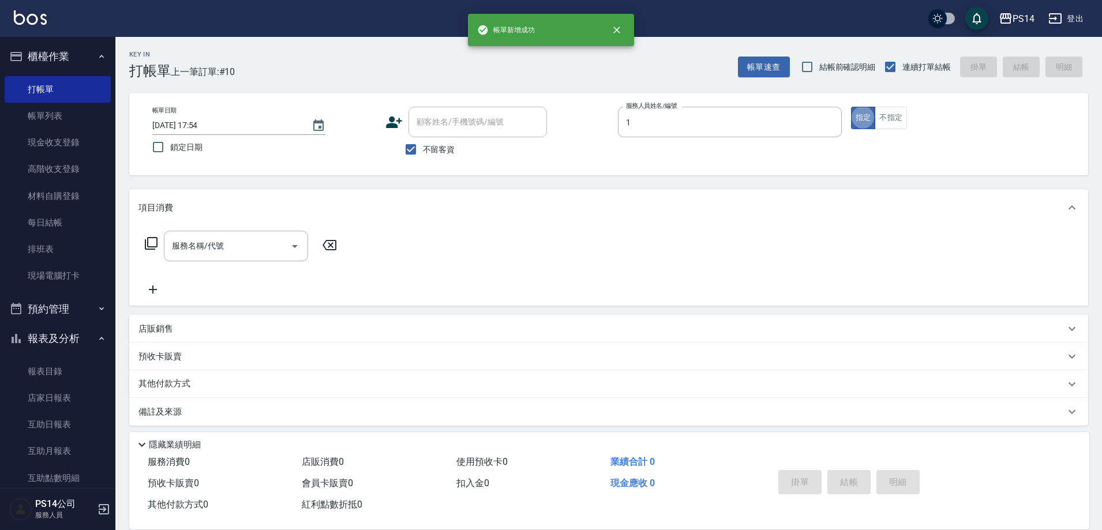
type input "[PERSON_NAME]-1"
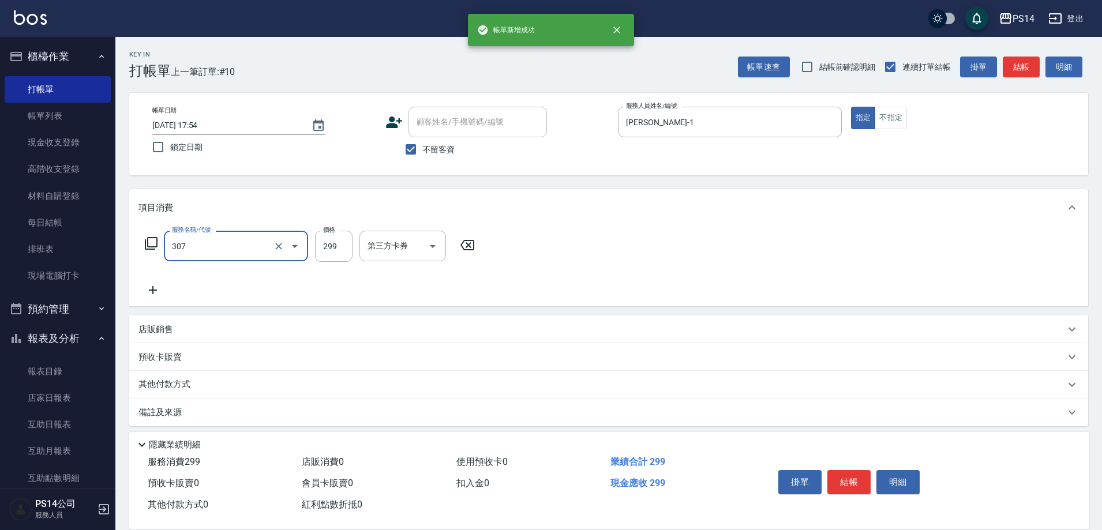
type input "剪髮(307)"
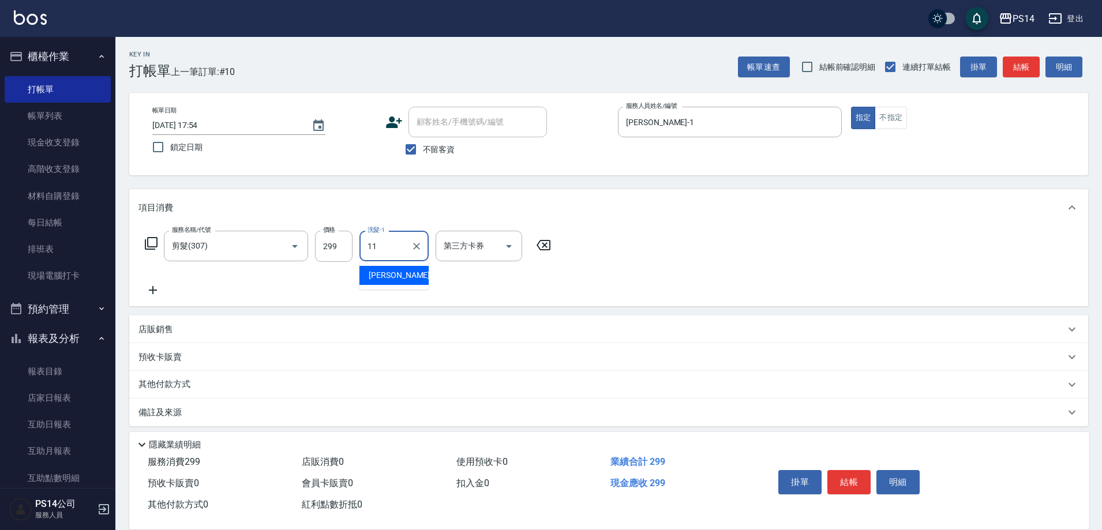
type input "[PERSON_NAME]-11"
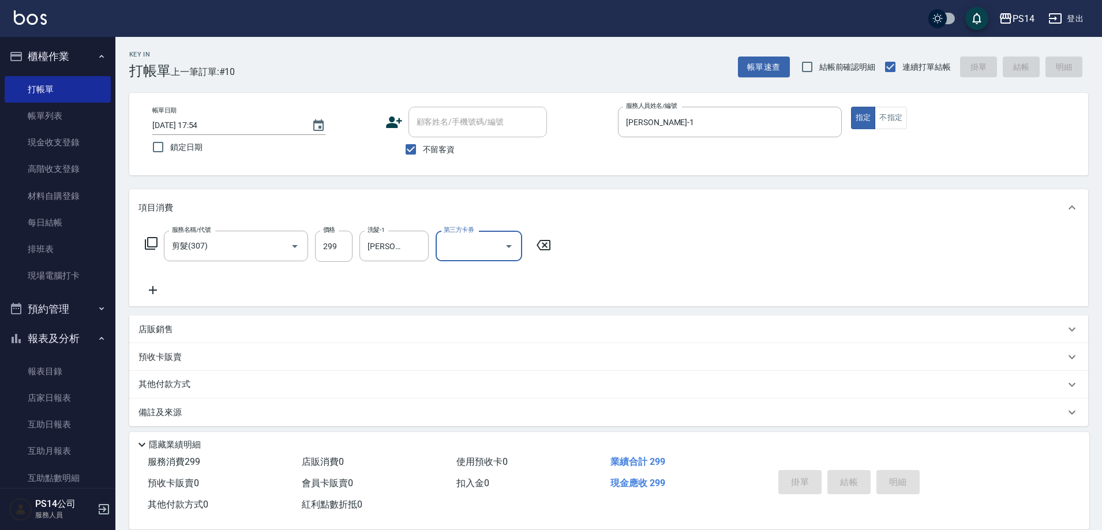
type input "[DATE] 17:55"
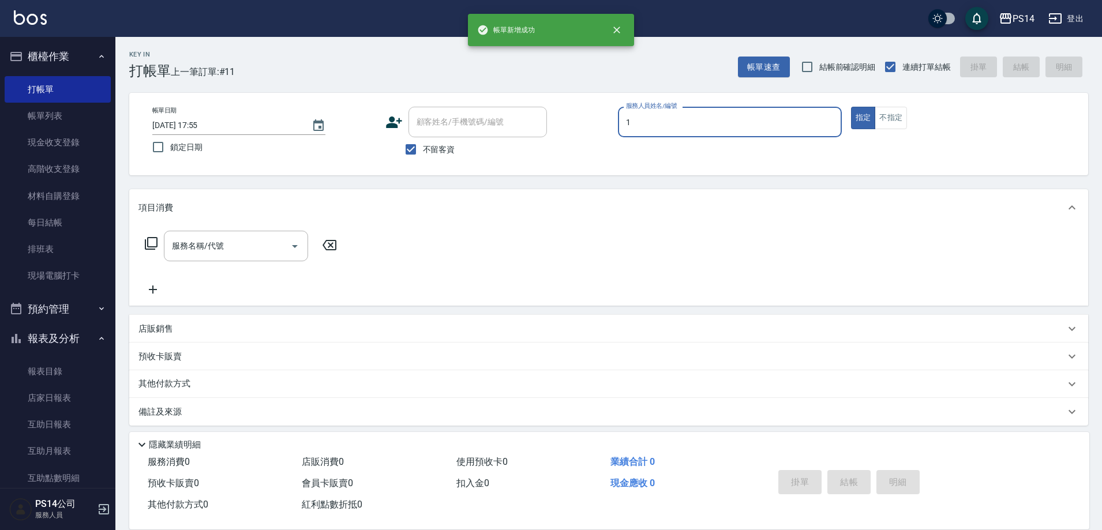
type input "[PERSON_NAME]-1"
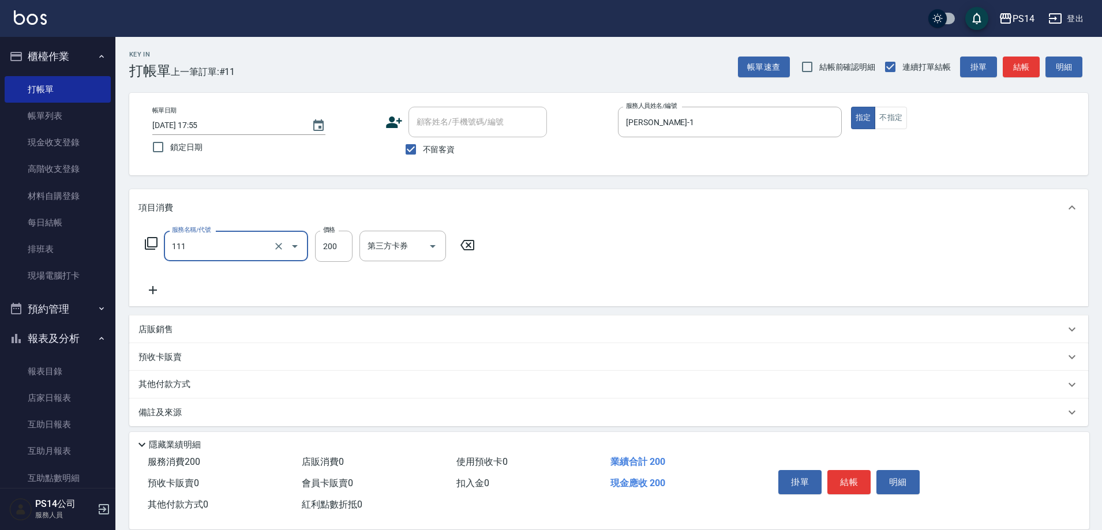
type input "200(111)"
type input "[PERSON_NAME]-17"
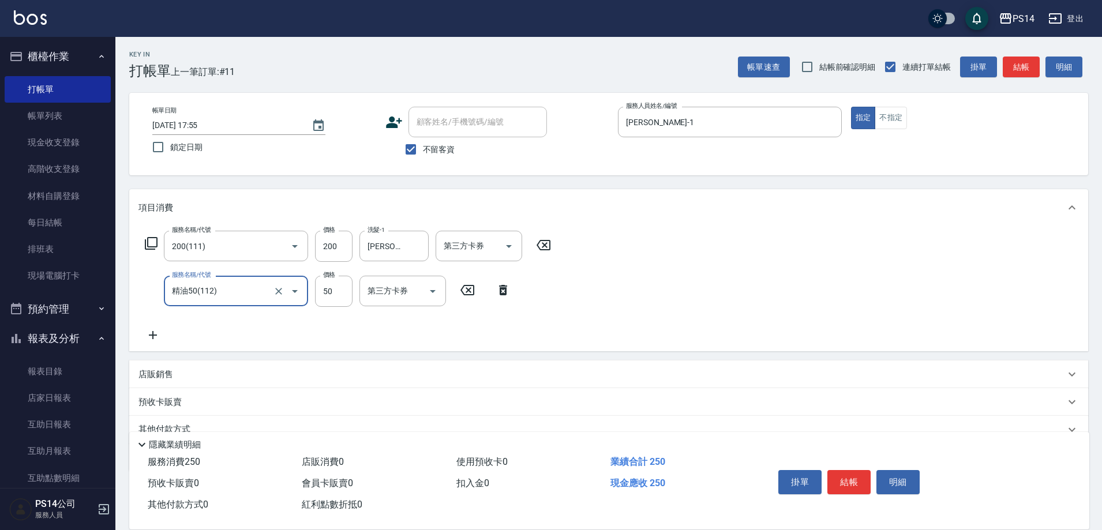
type input "精油50(112)"
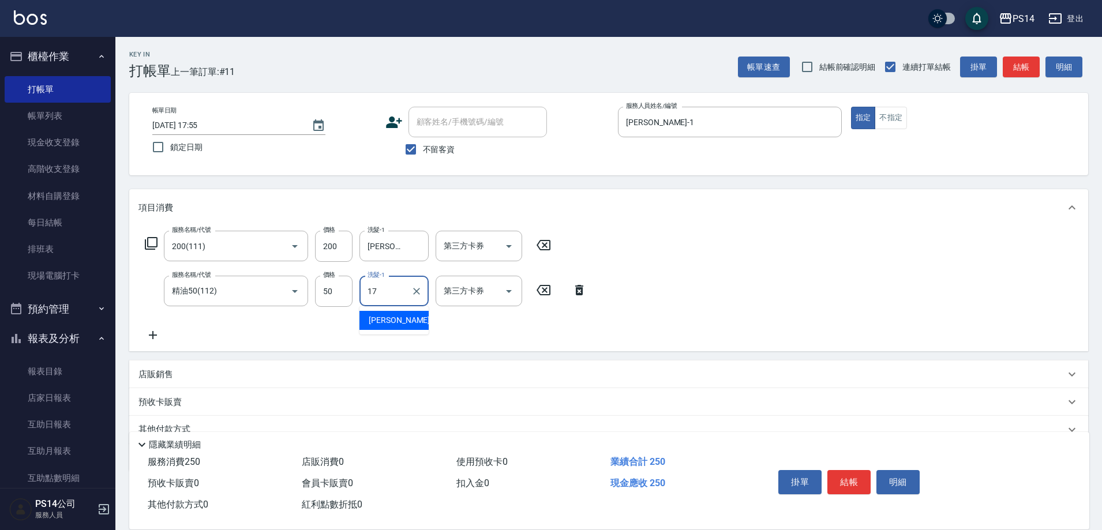
type input "[PERSON_NAME]-17"
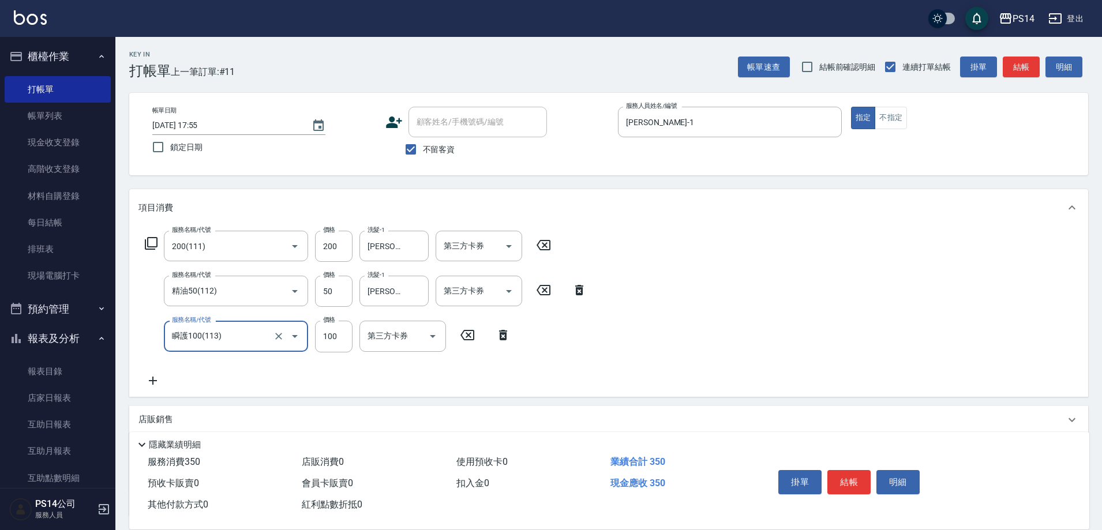
type input "瞬護100(113)"
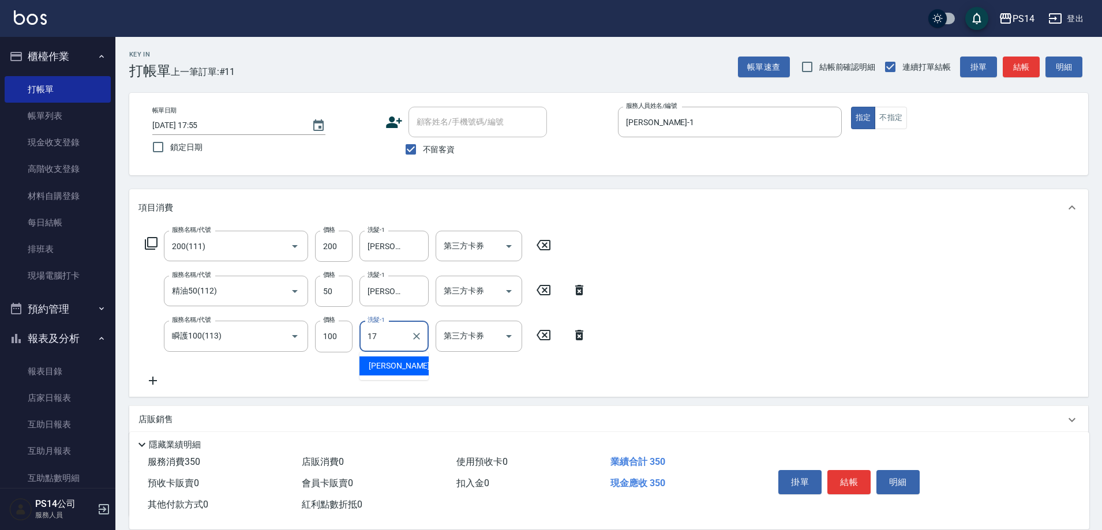
type input "[PERSON_NAME]-17"
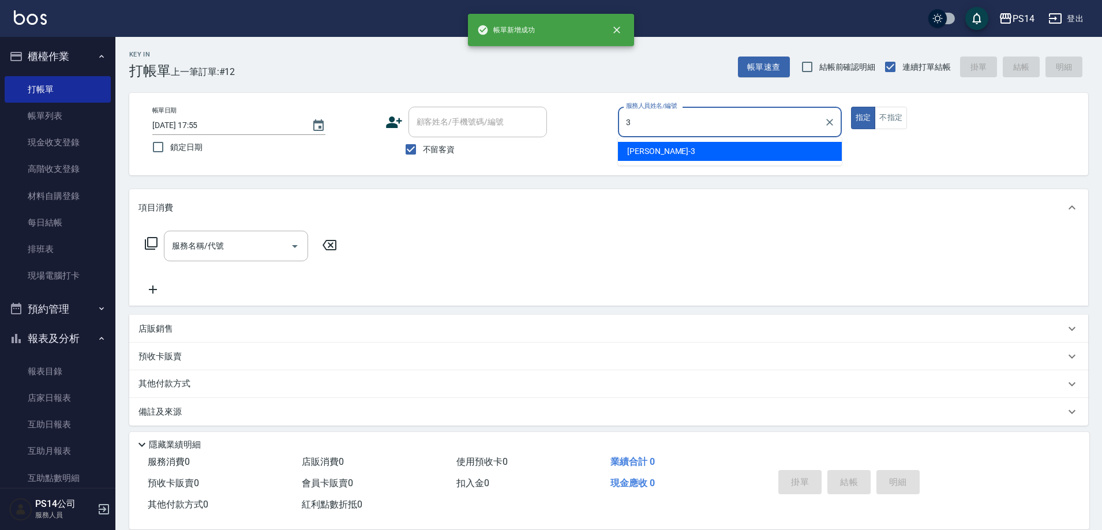
type input "[PERSON_NAME]-3"
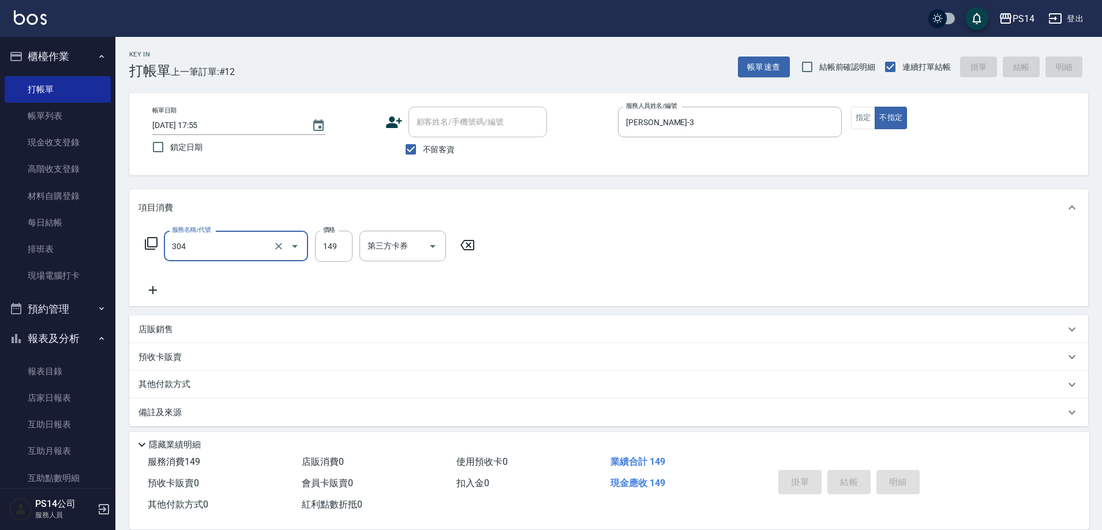
type input "304"
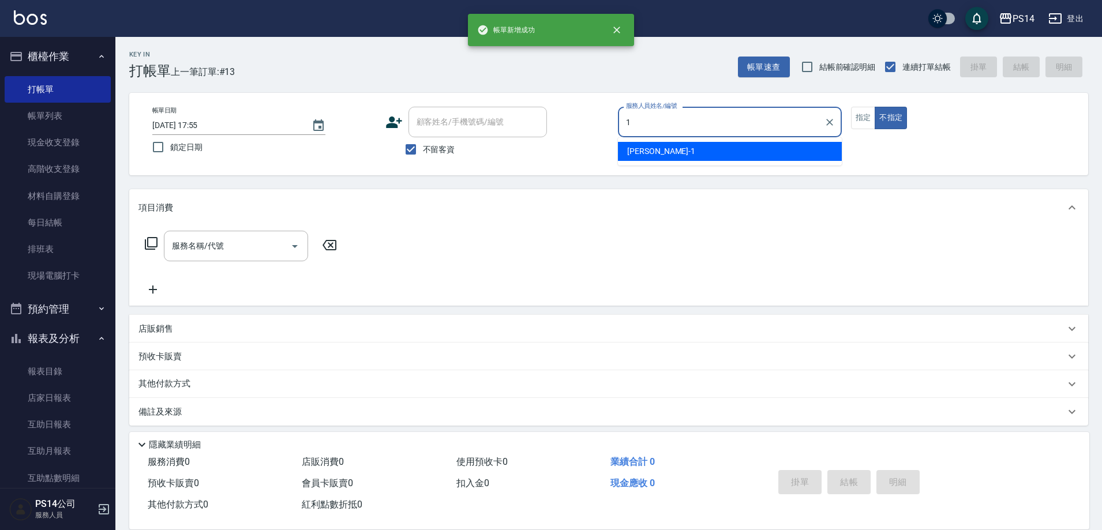
type input "[PERSON_NAME]-1"
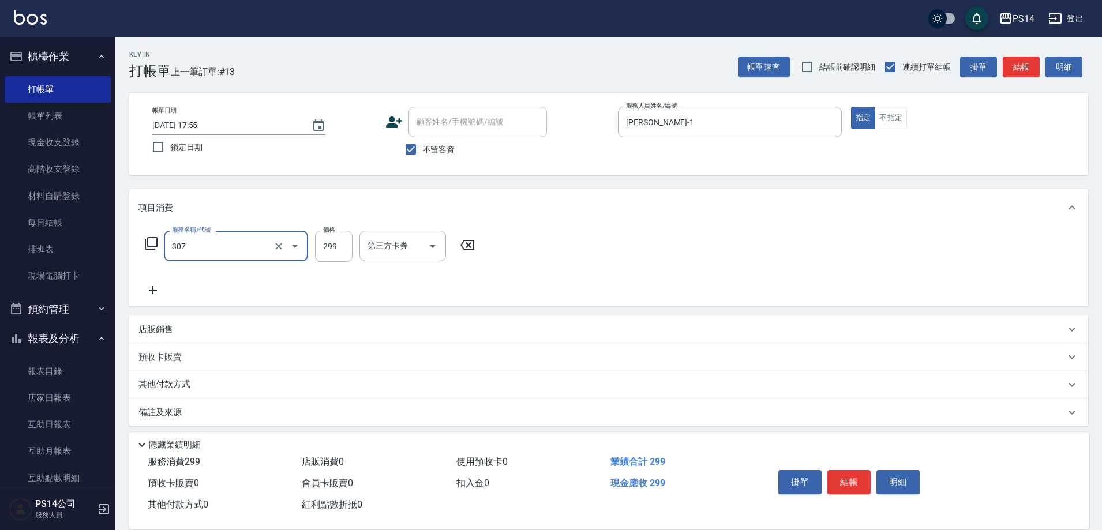
type input "剪髮(307)"
type input "[PERSON_NAME]-18"
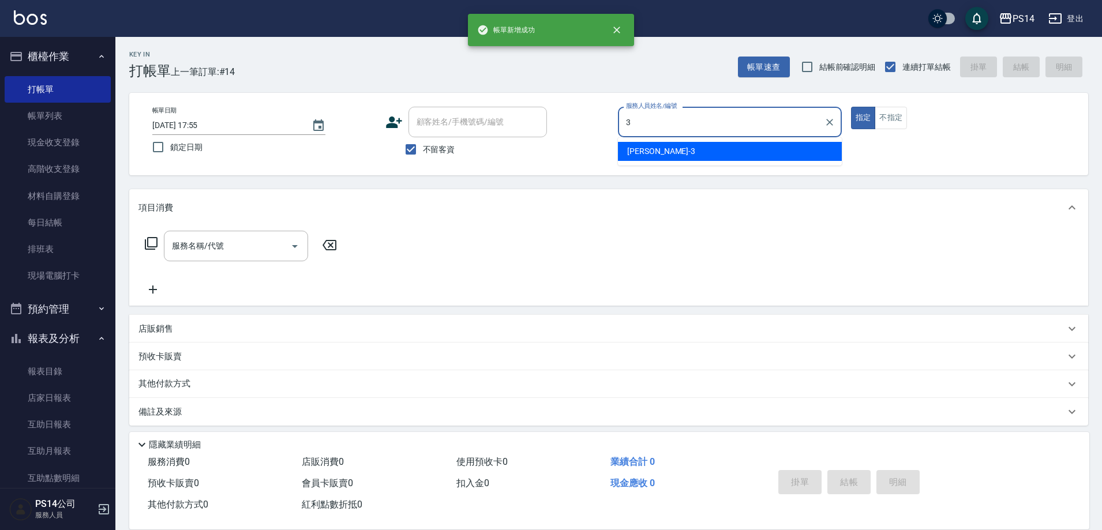
type input "[PERSON_NAME]-3"
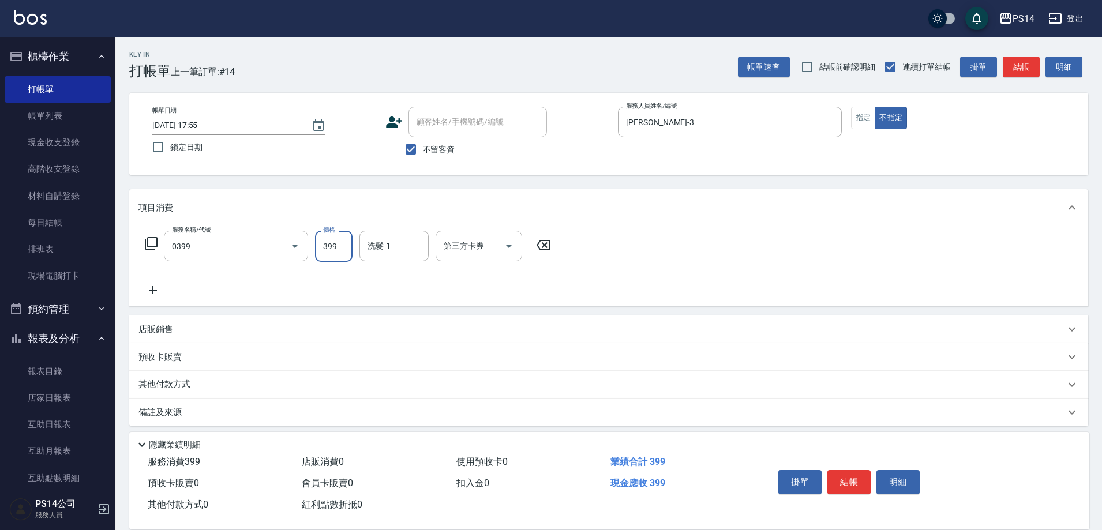
type input "海鹽399(0399)"
type input "[PERSON_NAME]-17"
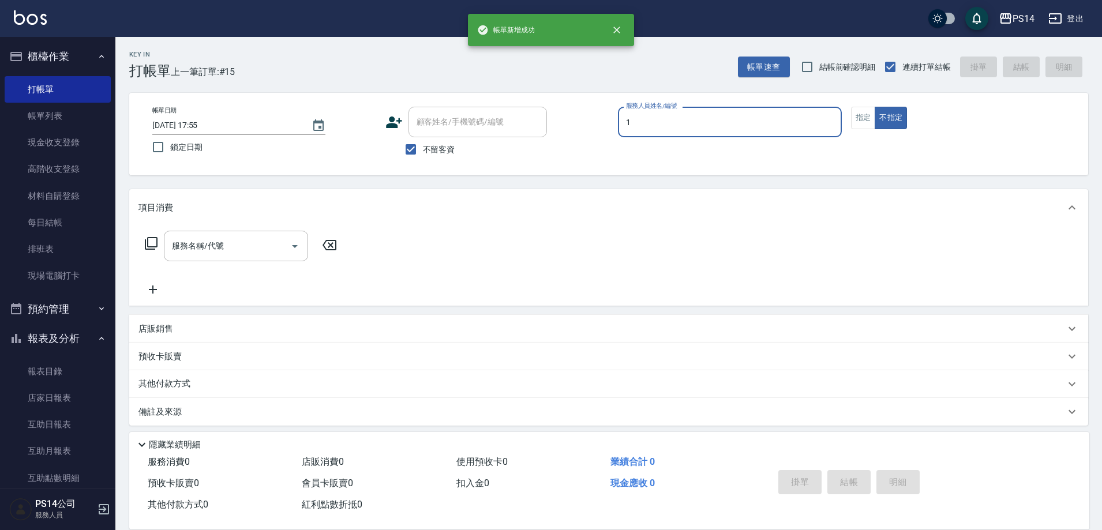
type input "[PERSON_NAME]-1"
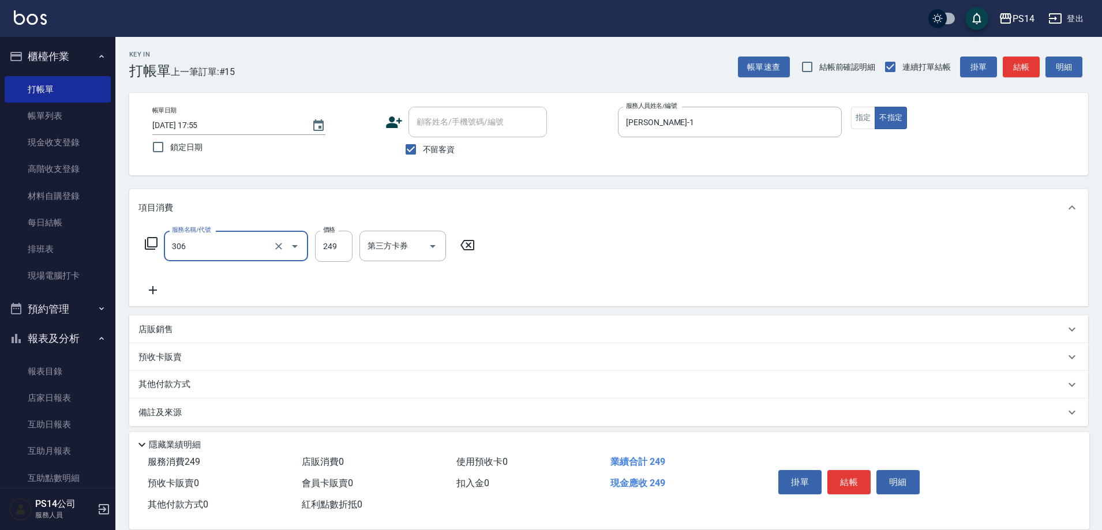
type input "剪髮(306)"
type input "[PERSON_NAME]-37"
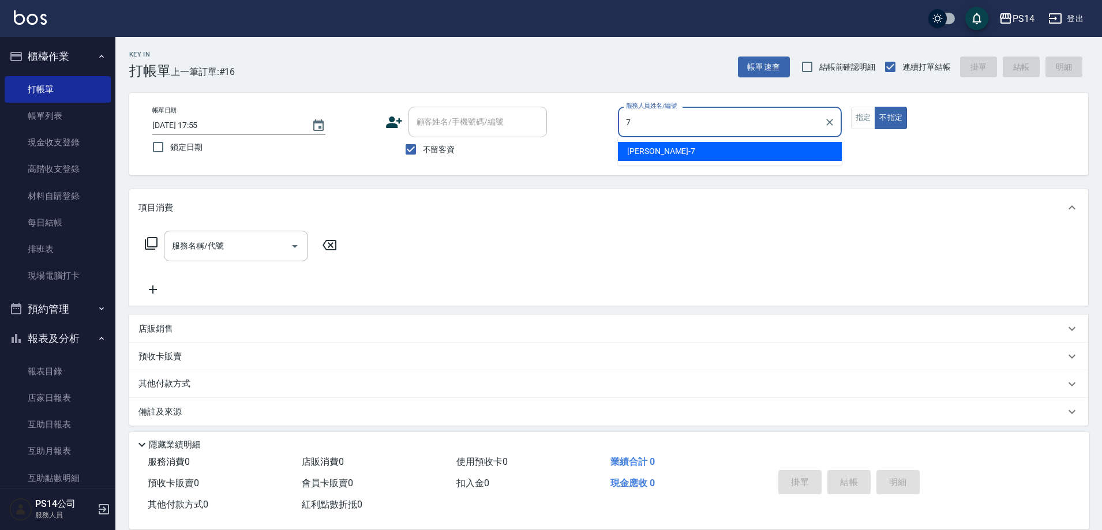
type input "[PERSON_NAME]-7"
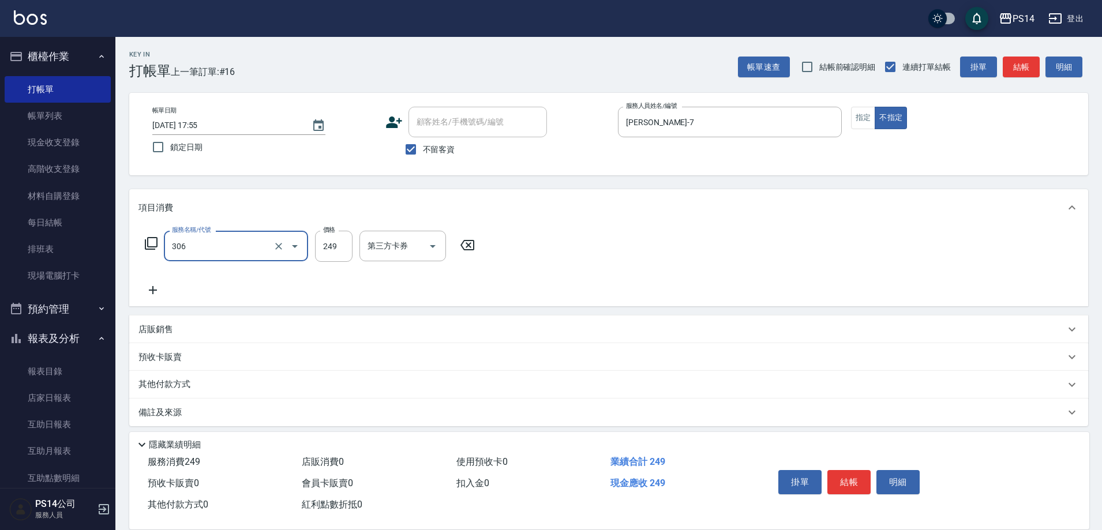
type input "剪髮(306)"
type input "[PERSON_NAME]-17"
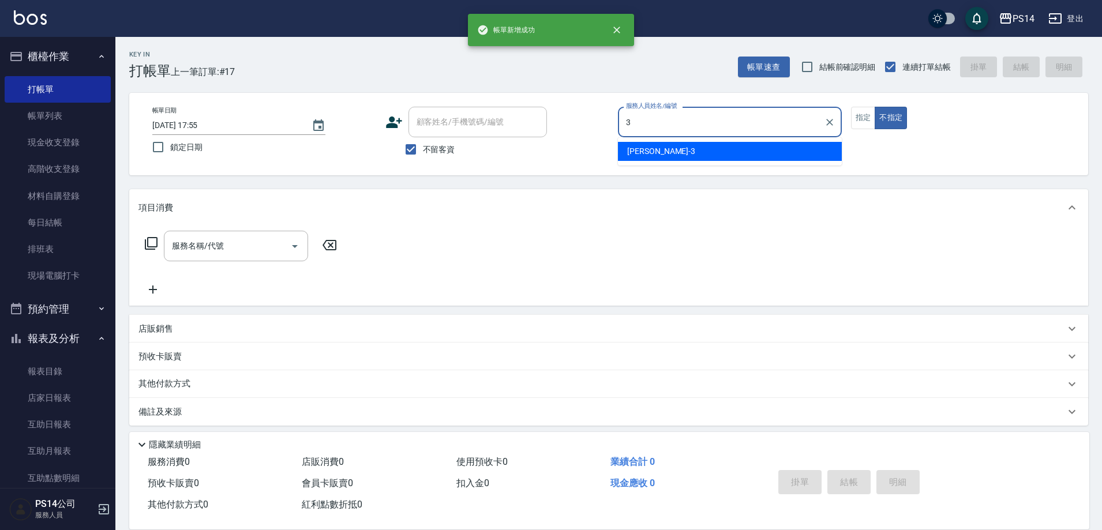
type input "[PERSON_NAME]-3"
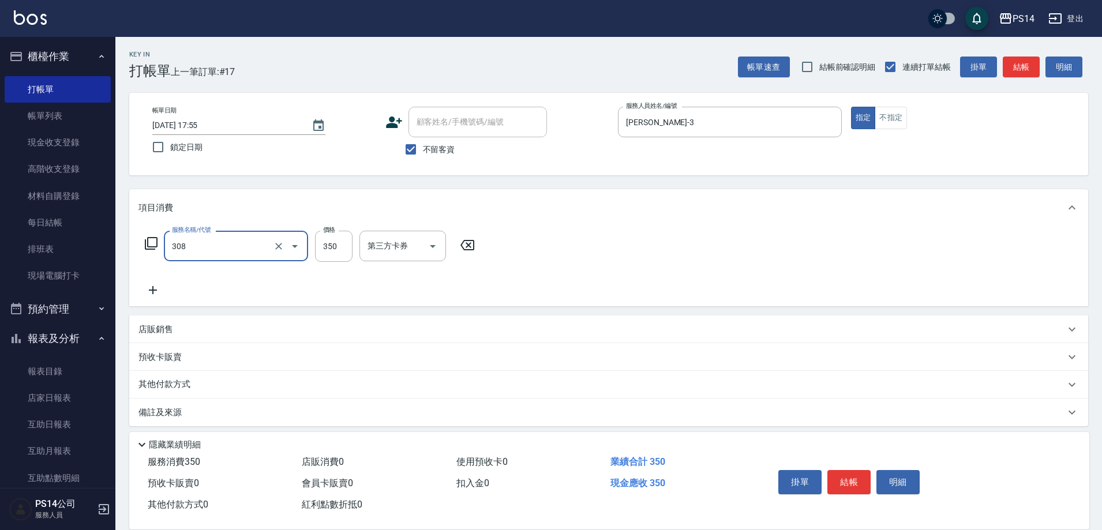
type input "洗+剪(308)"
type input "[PERSON_NAME]-18"
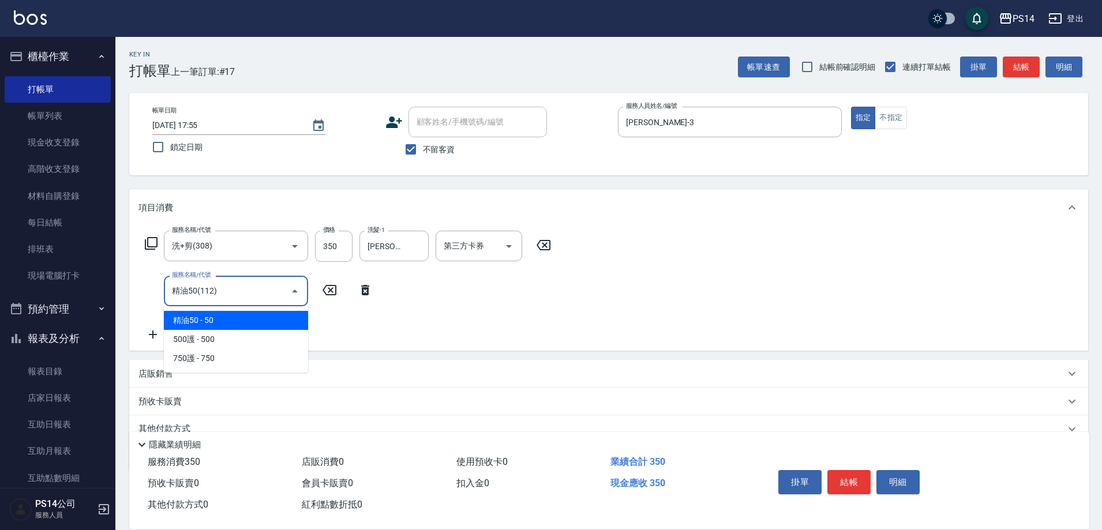
type input "精油50(112)"
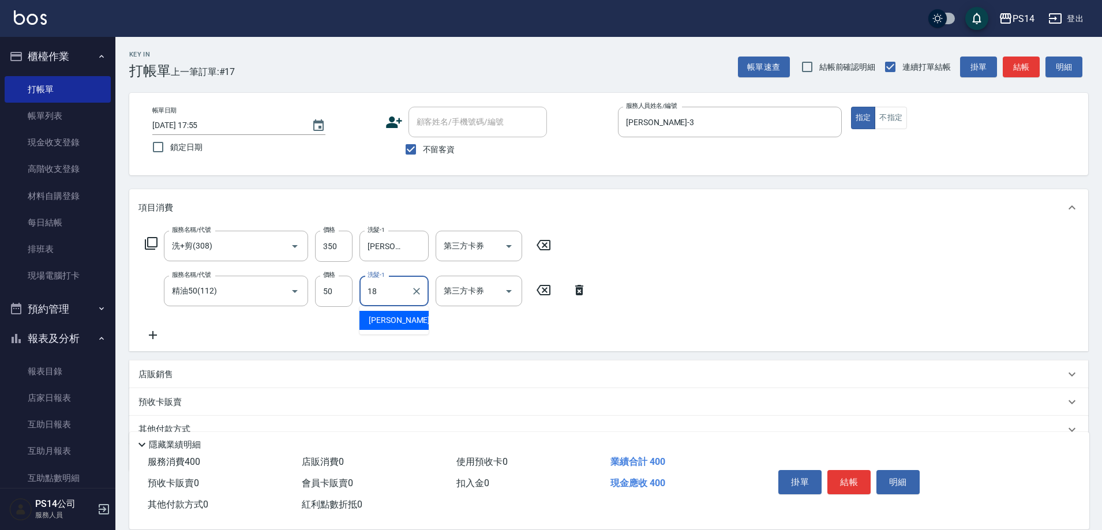
type input "[PERSON_NAME]-18"
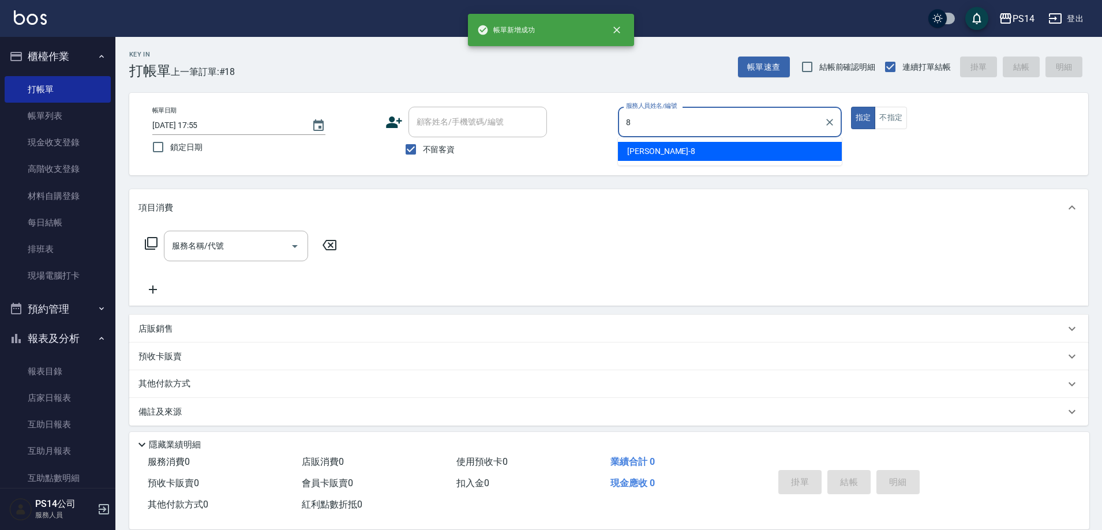
type input "[PERSON_NAME]-8"
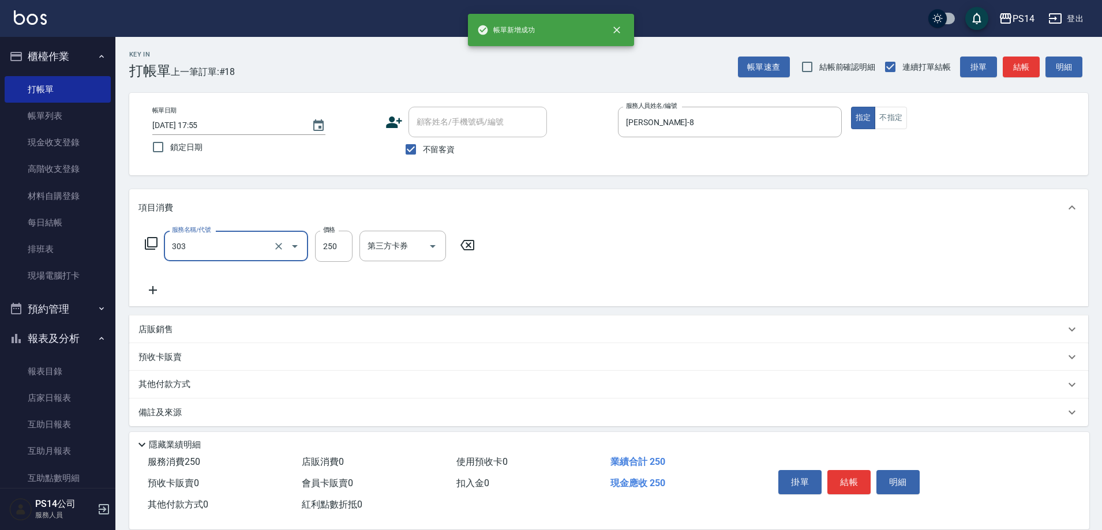
type input "剪髮(303)"
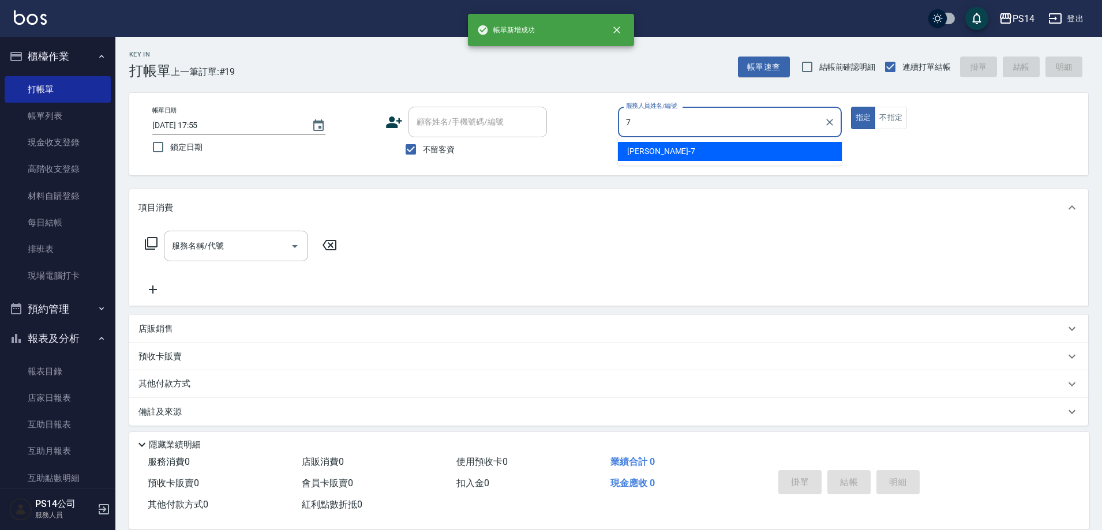
type input "[PERSON_NAME]-7"
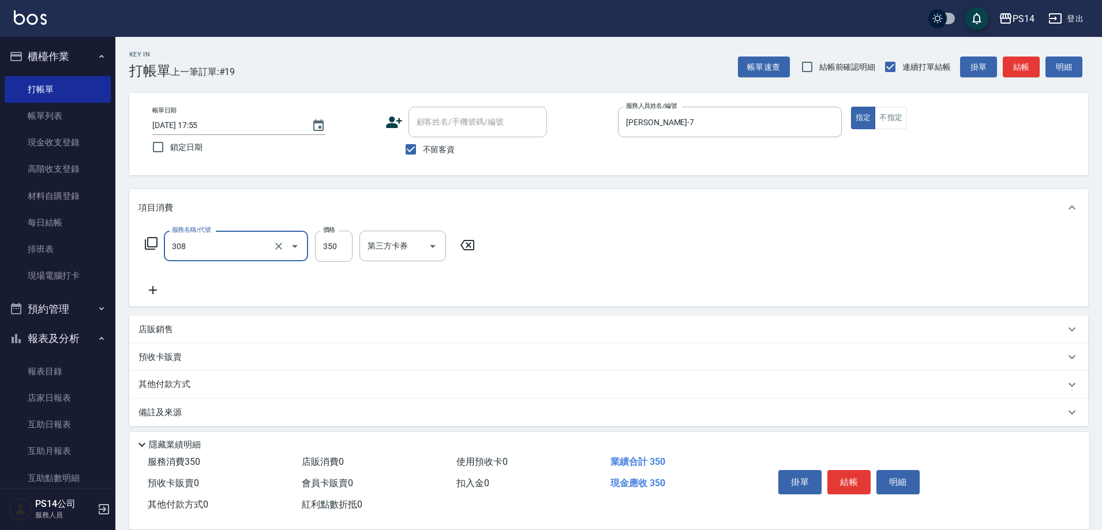
type input "洗+剪(308)"
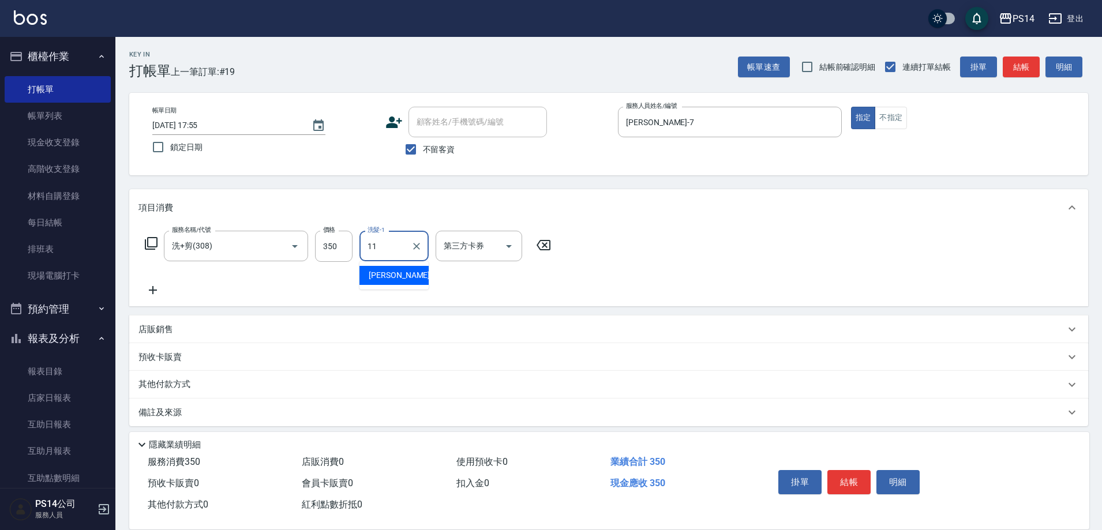
type input "[PERSON_NAME]-11"
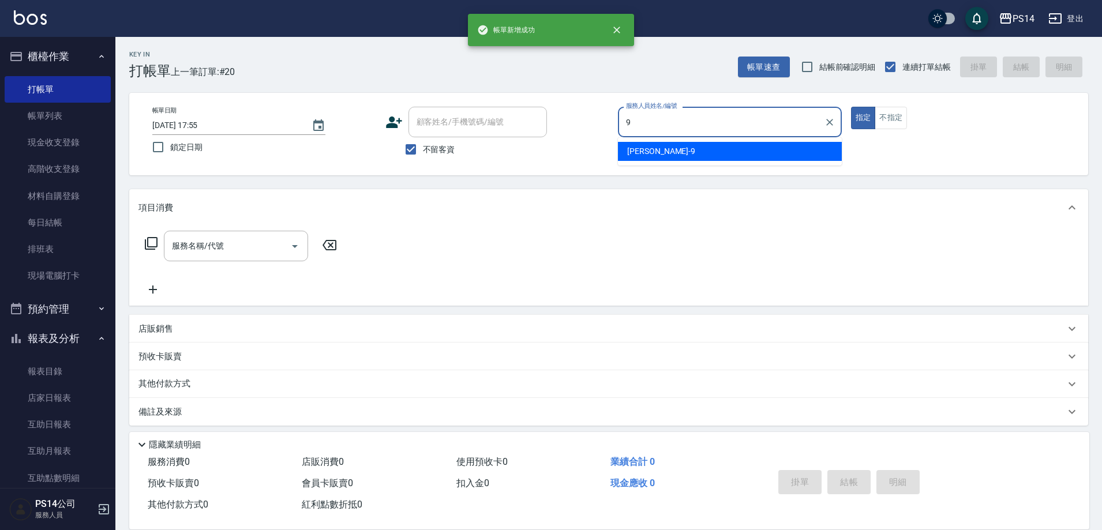
type input "[PERSON_NAME]-9"
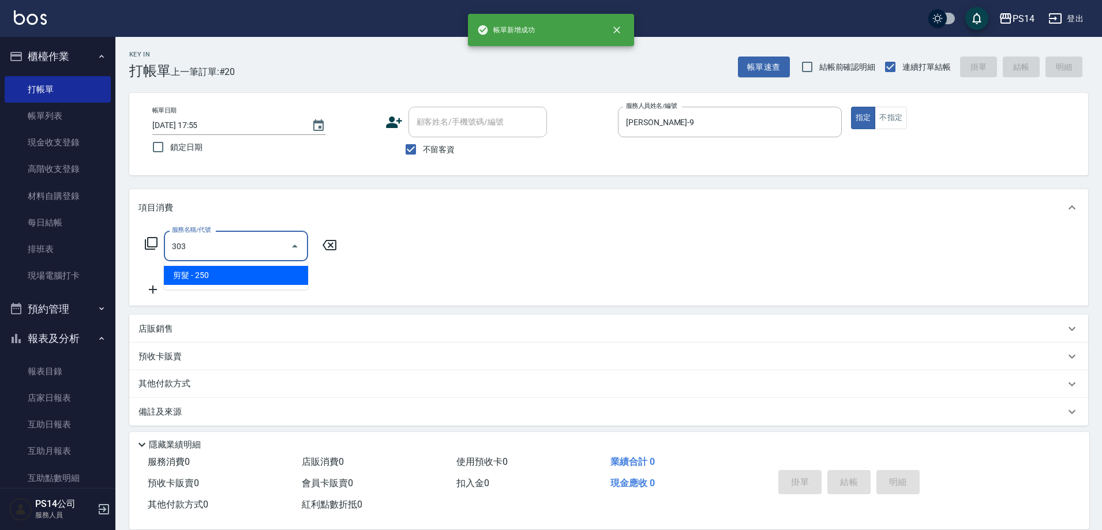
type input "剪髮(303)"
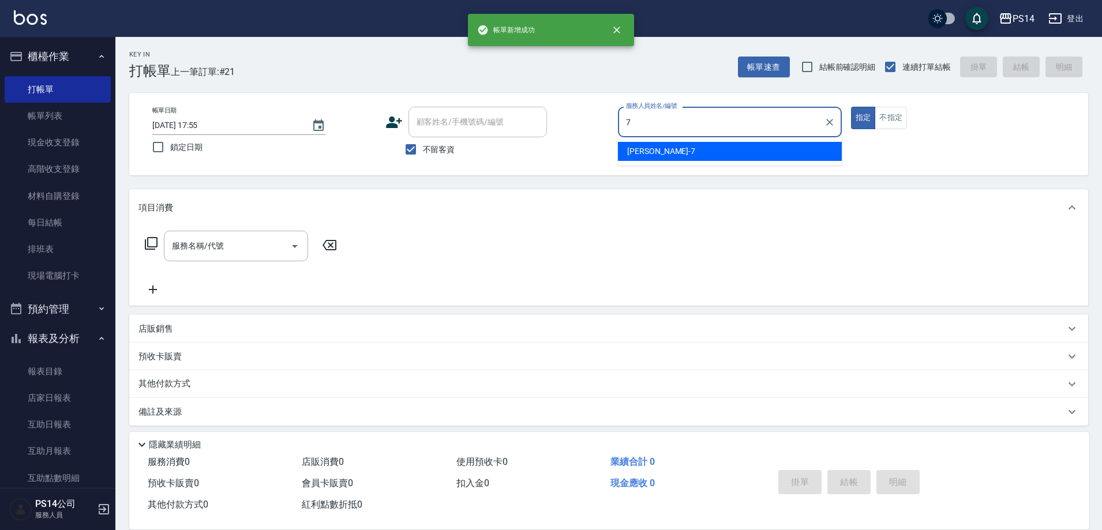
type input "[PERSON_NAME]-7"
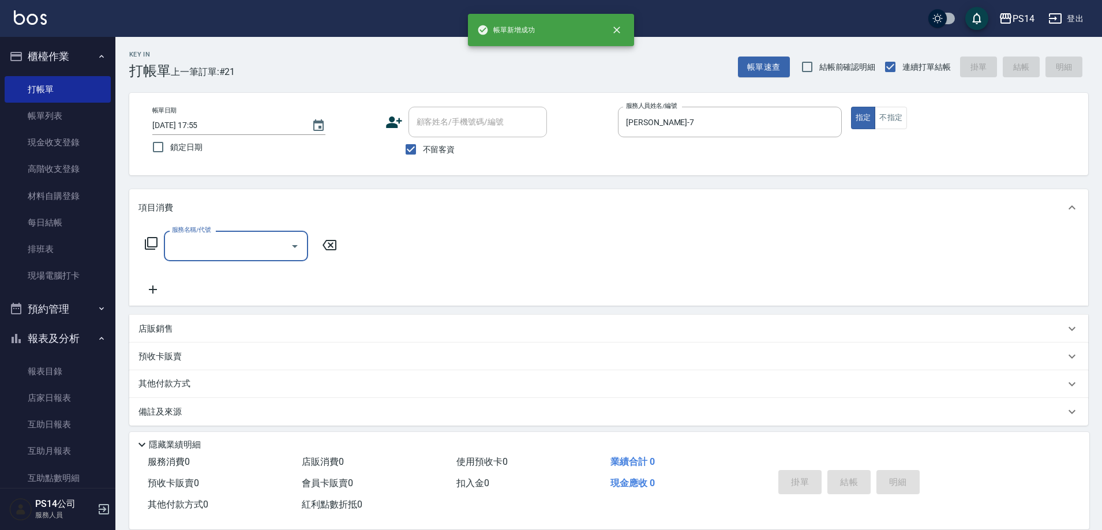
type input "3"
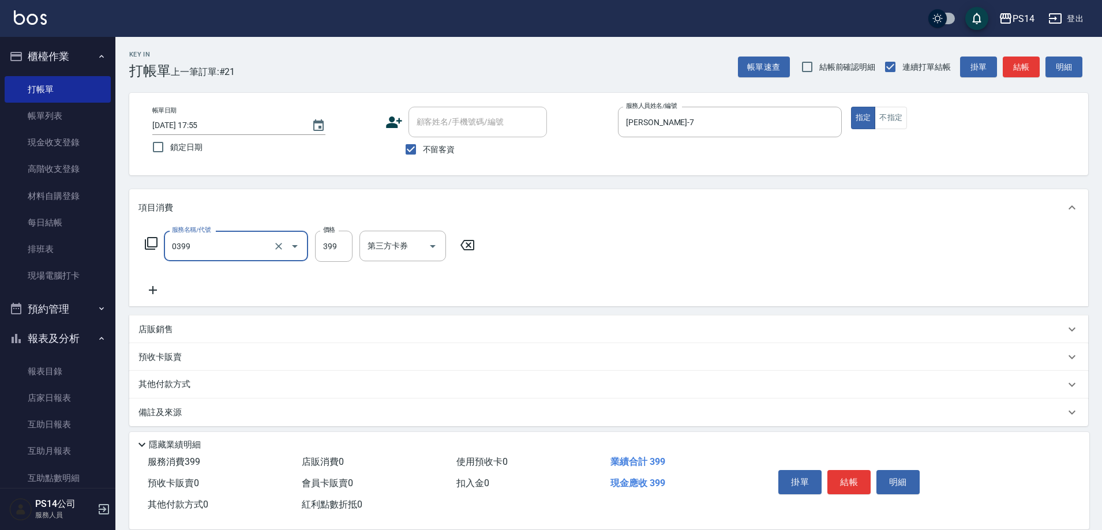
type input "海鹽399(0399)"
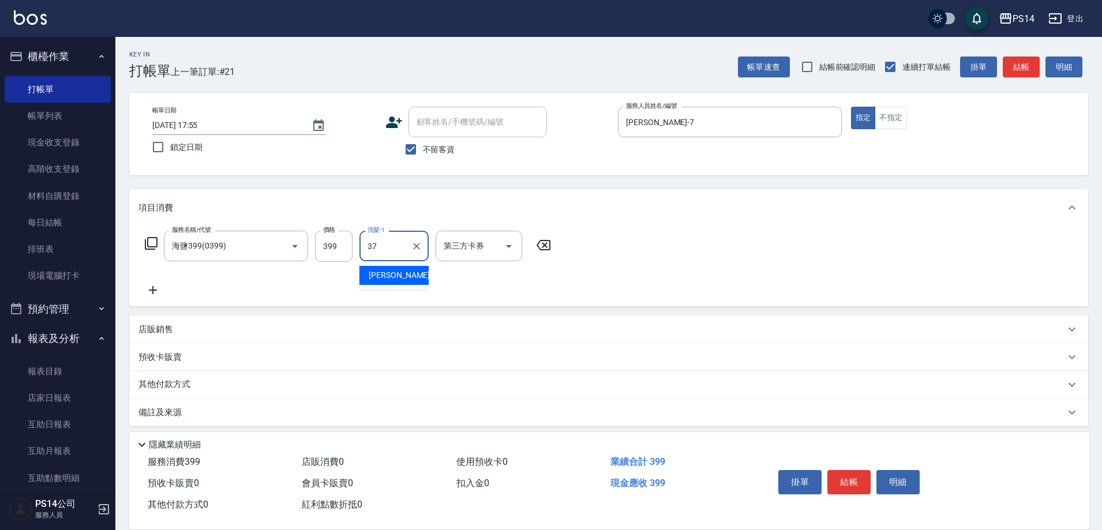
type input "[PERSON_NAME]-37"
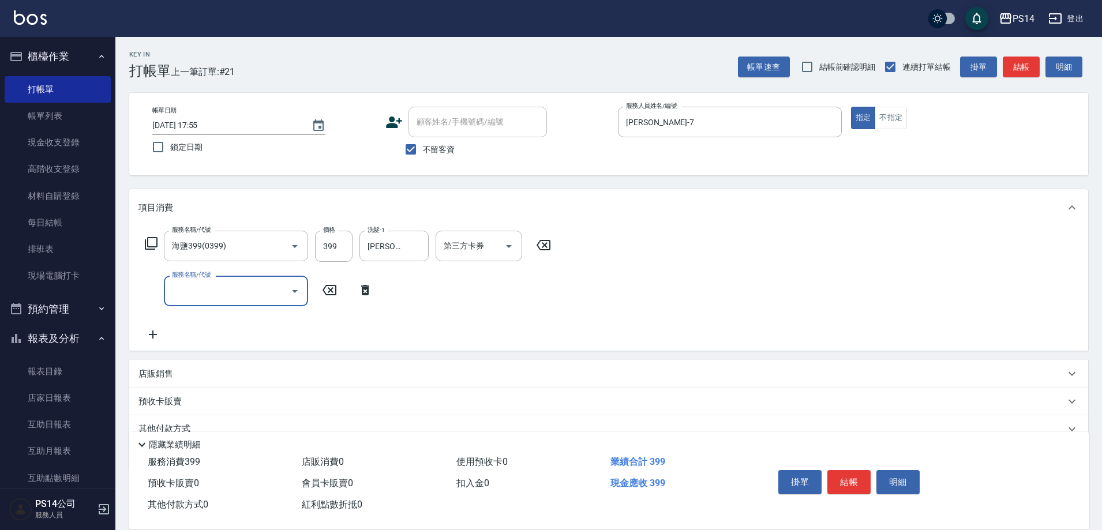
type input "3"
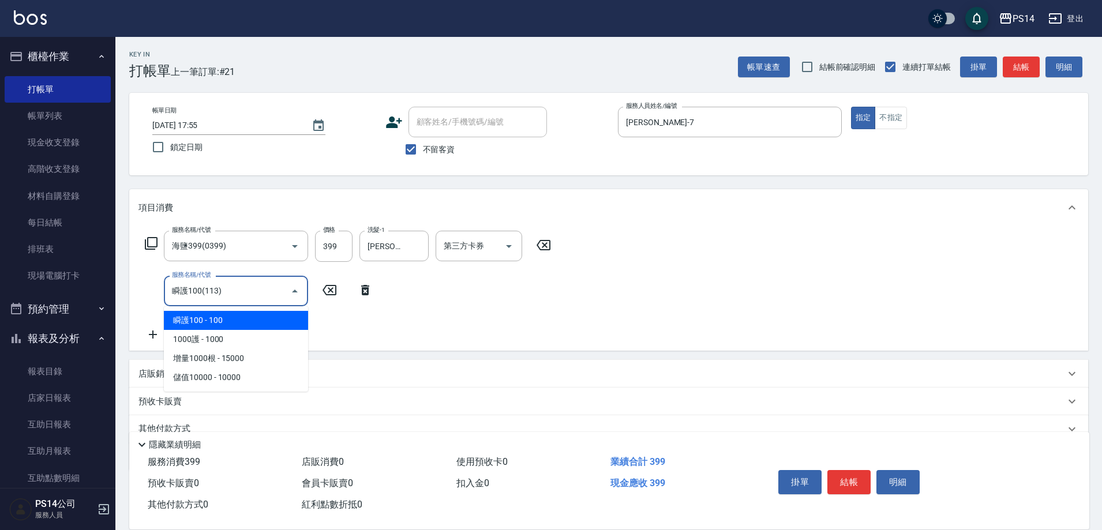
type input "瞬護100(113)"
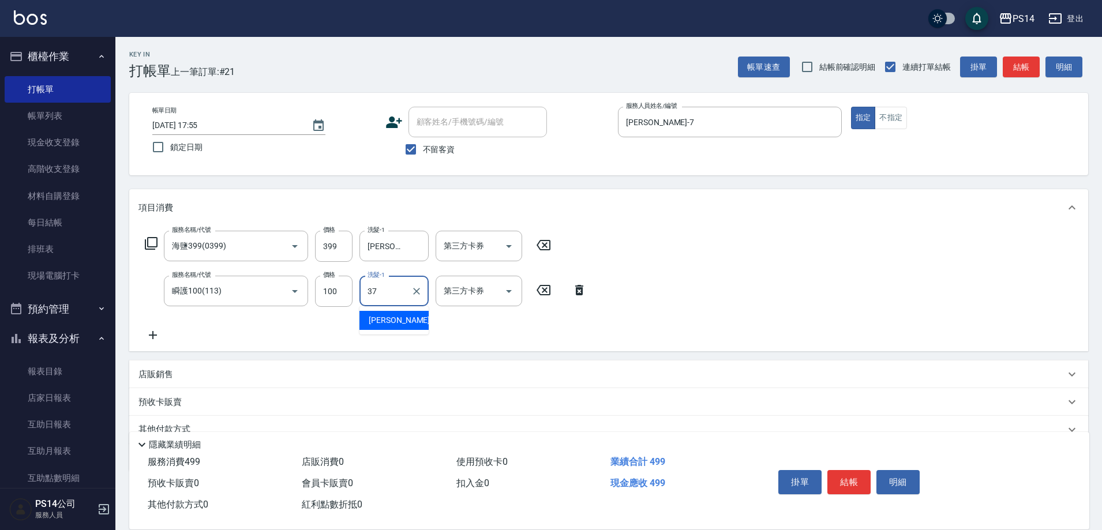
type input "[PERSON_NAME]-37"
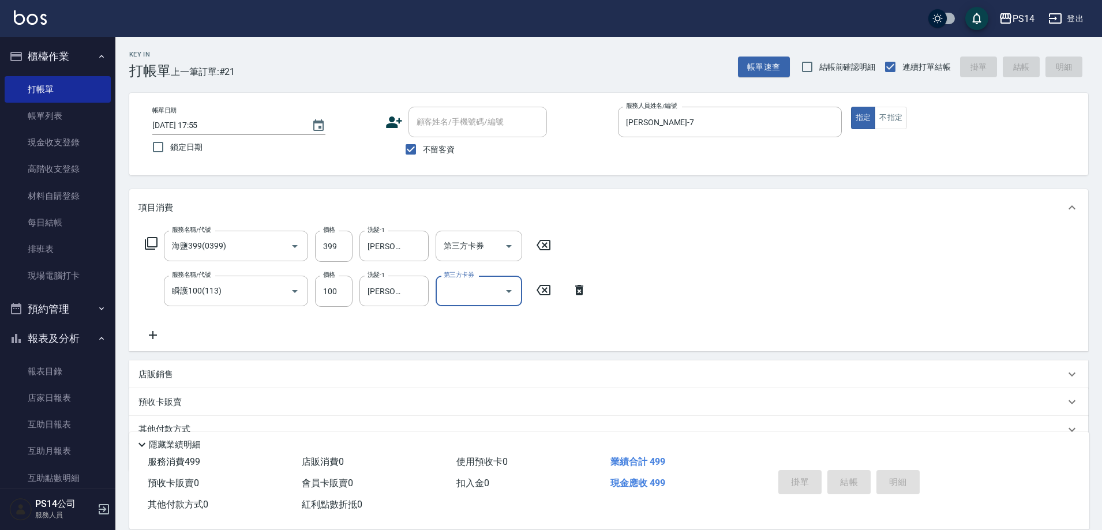
type input "[DATE] 17:56"
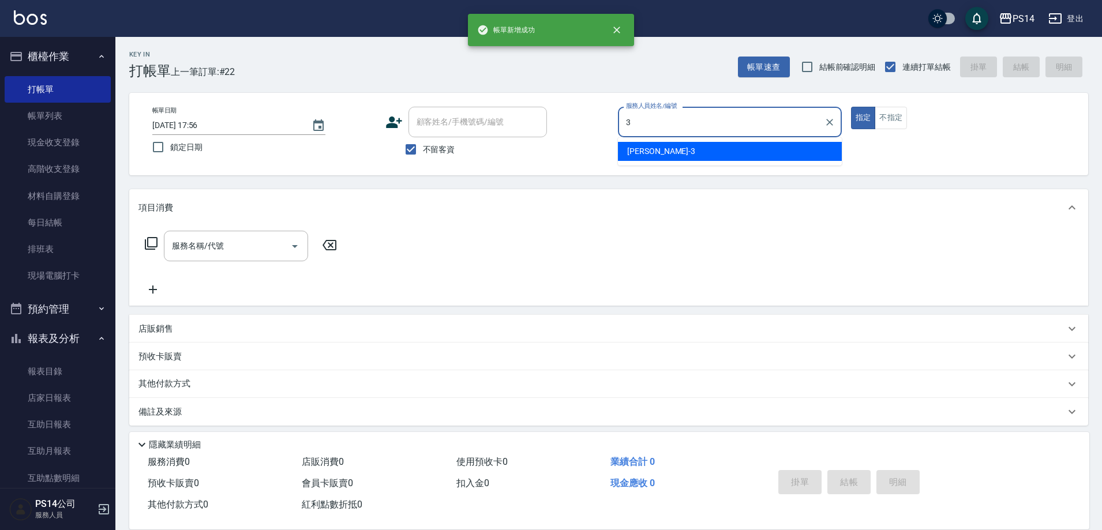
type input "[PERSON_NAME]-3"
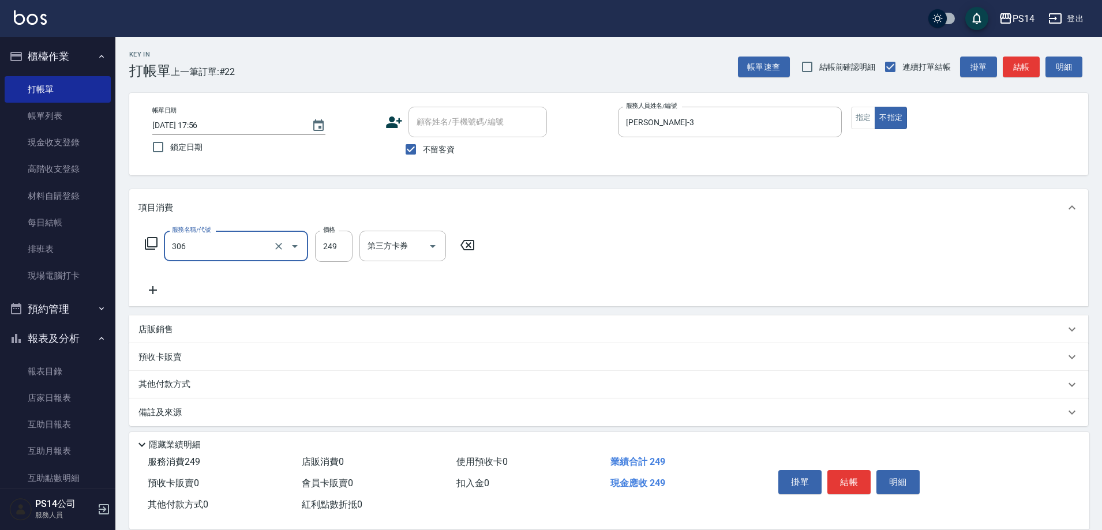
type input "剪髮(306)"
type input "[PERSON_NAME]-18"
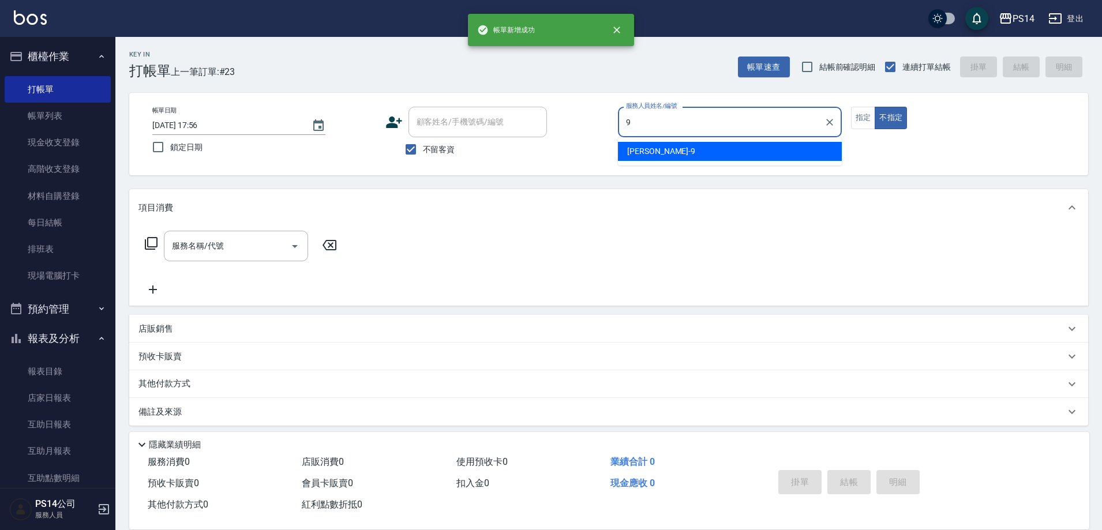
type input "[PERSON_NAME]-9"
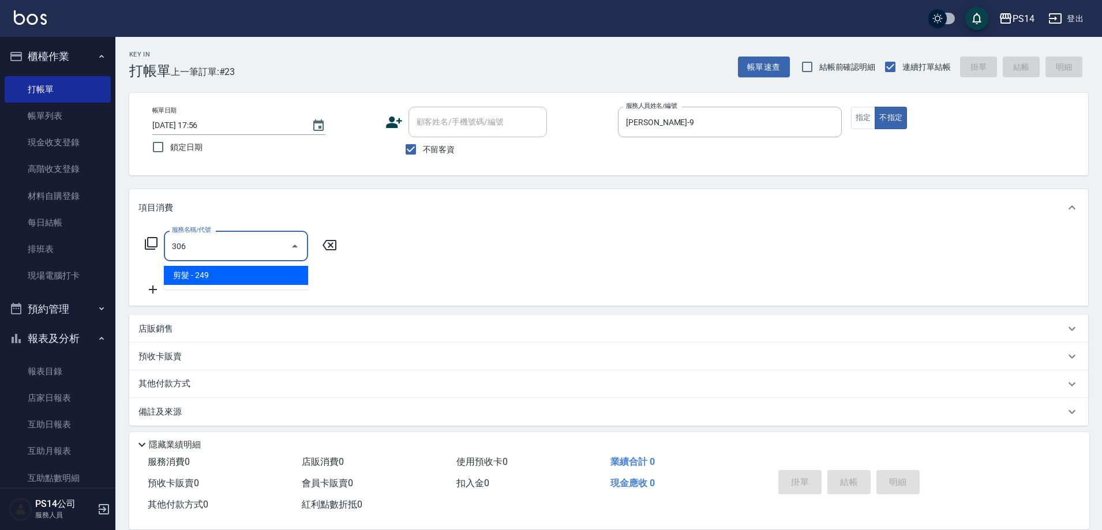
type input "剪髮(306)"
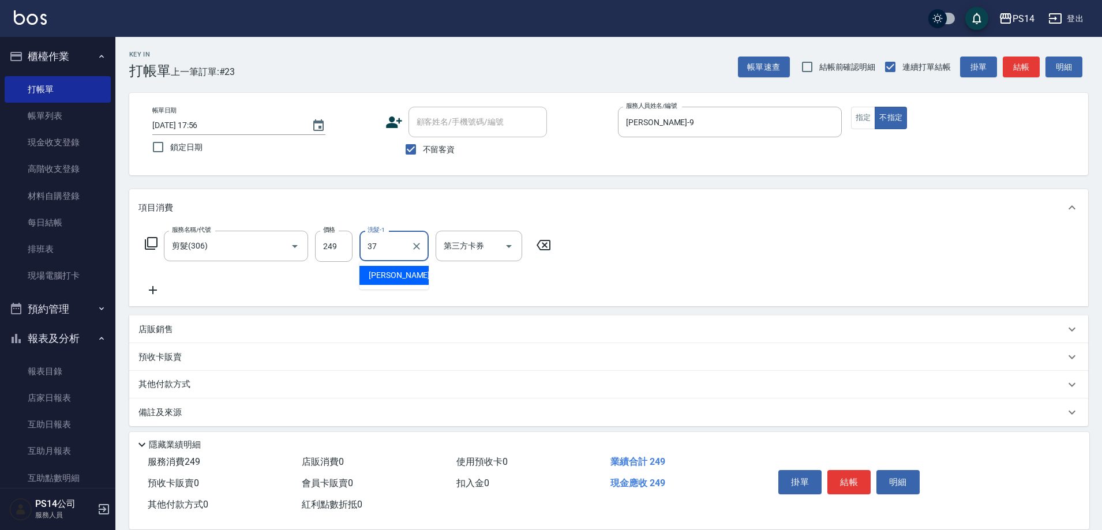
type input "[PERSON_NAME]-37"
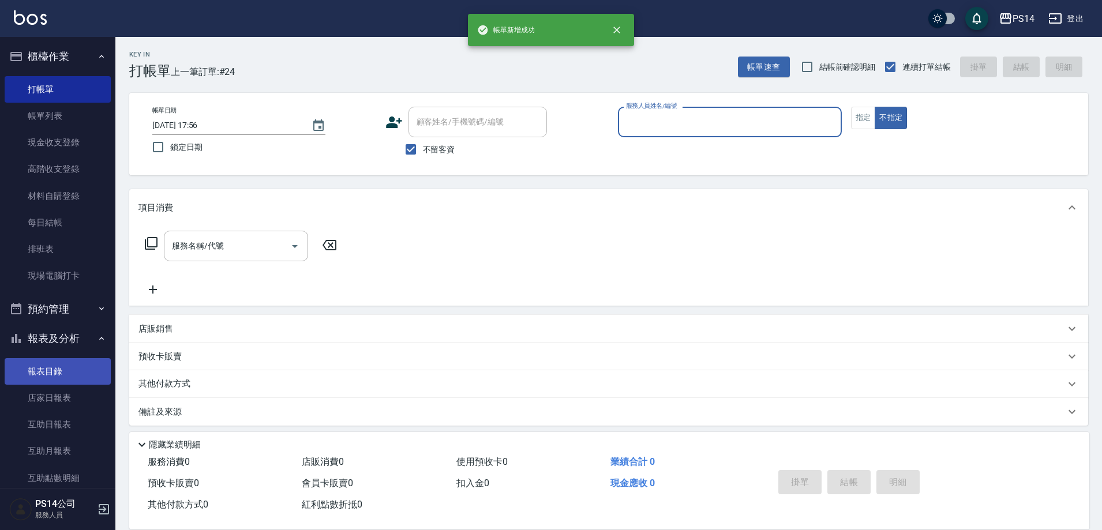
scroll to position [173, 0]
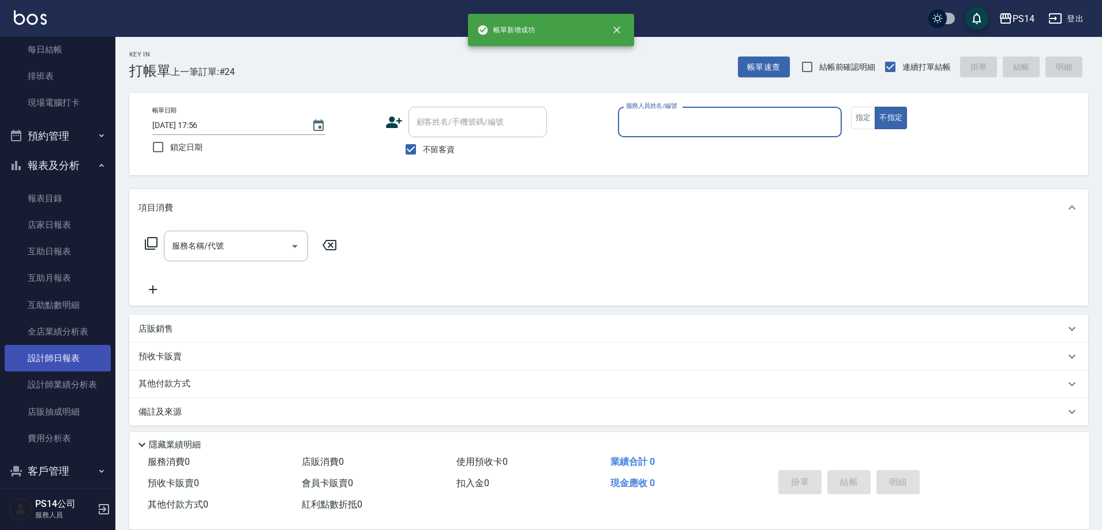
click at [54, 362] on link "設計師日報表" at bounding box center [58, 358] width 106 height 27
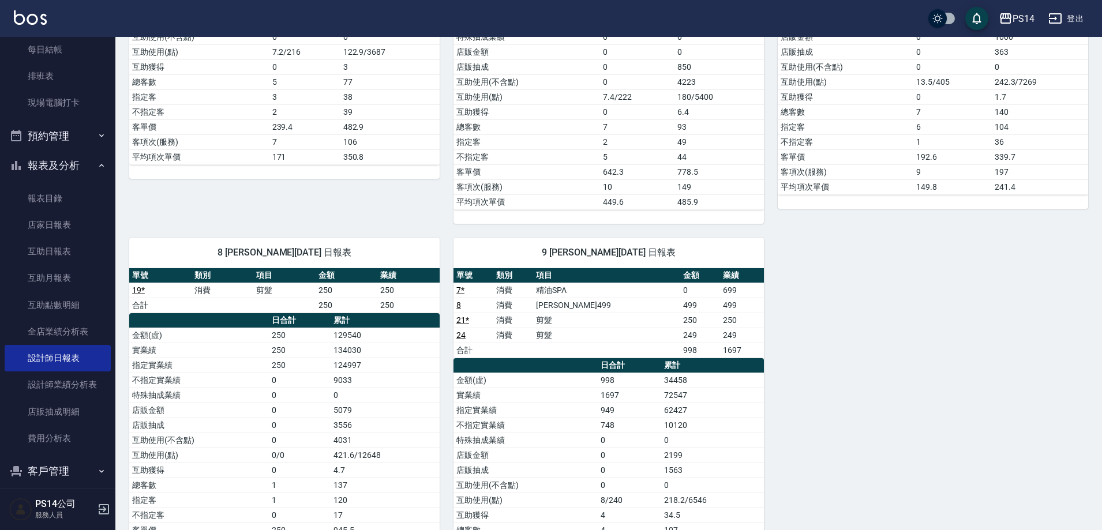
scroll to position [495, 0]
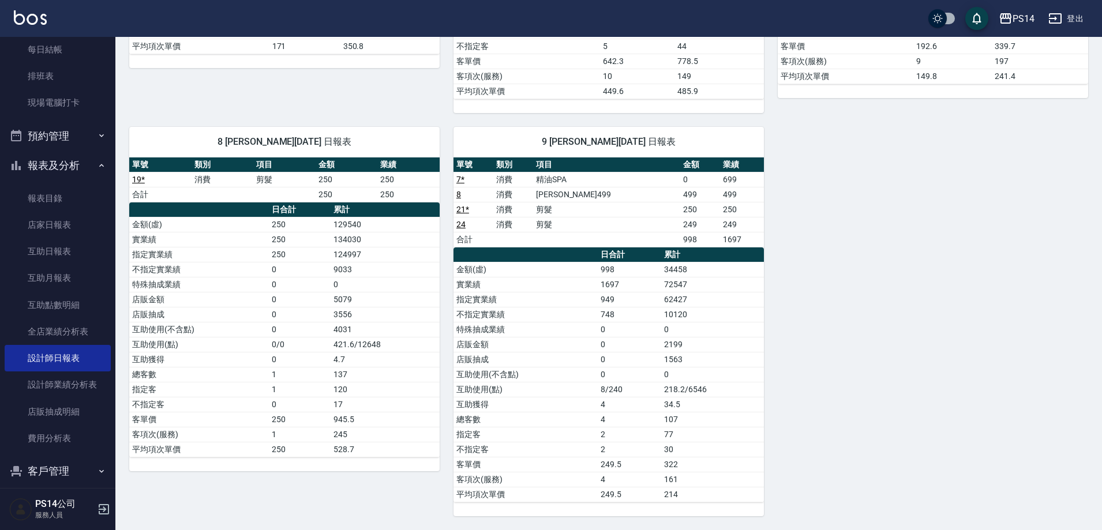
click at [25, 18] on img at bounding box center [30, 17] width 33 height 14
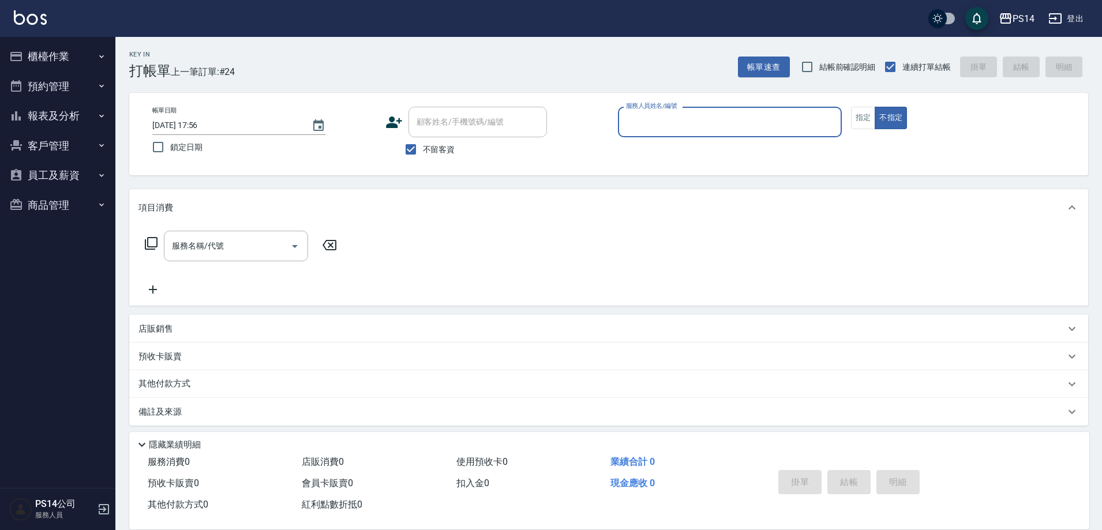
click at [93, 119] on button "報表及分析" at bounding box center [58, 116] width 106 height 30
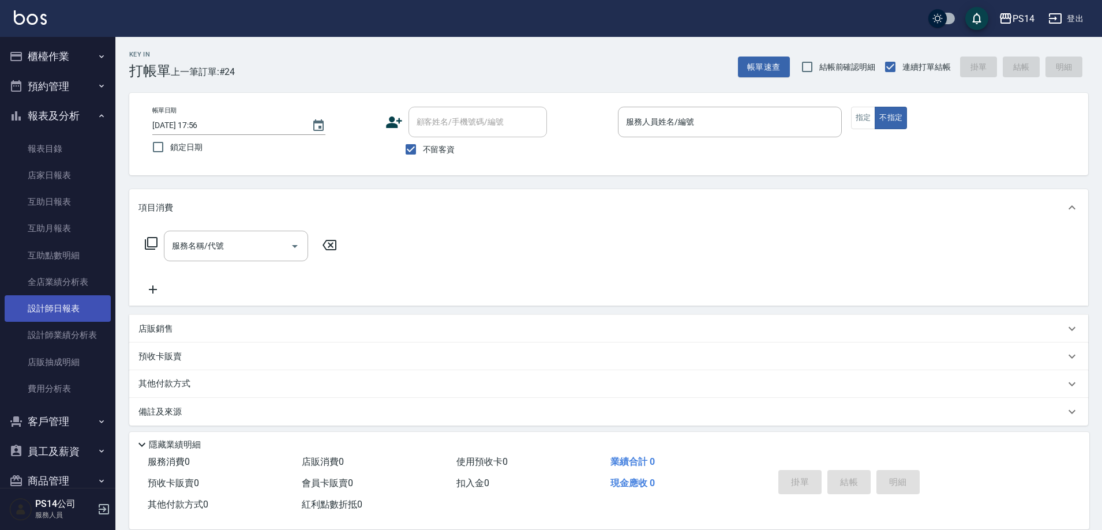
click at [50, 314] on link "設計師日報表" at bounding box center [58, 309] width 106 height 27
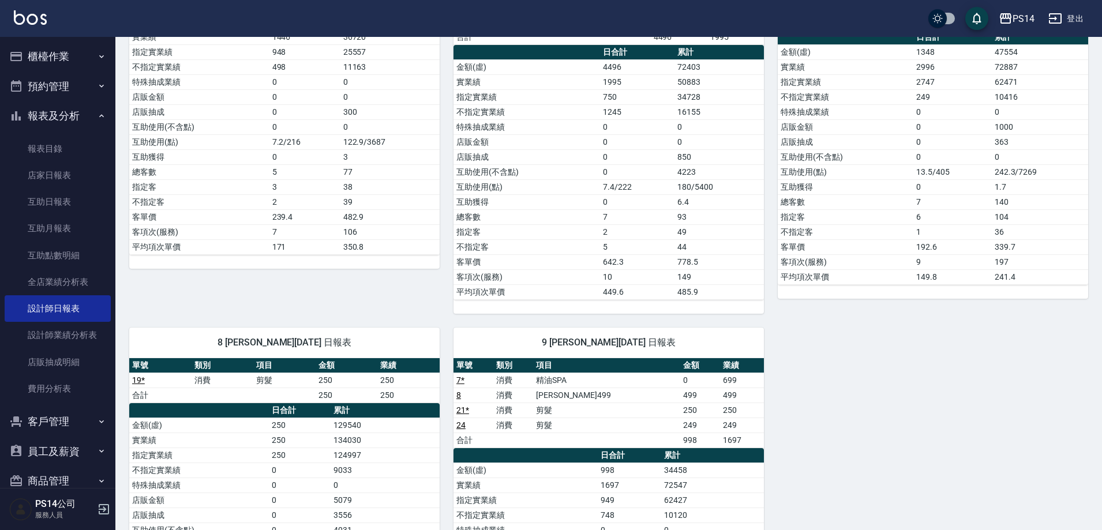
scroll to position [289, 0]
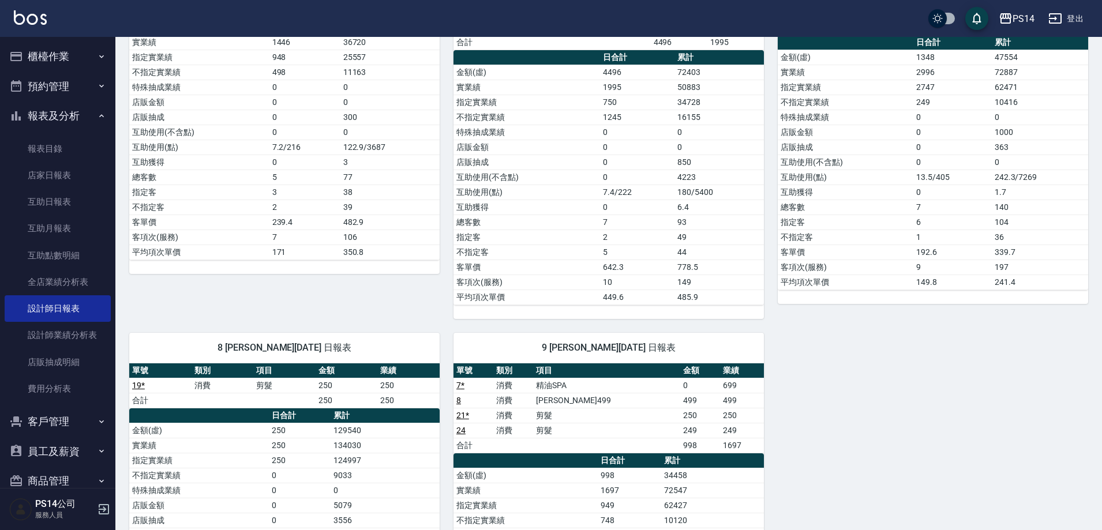
click at [62, 59] on button "櫃檯作業" at bounding box center [58, 57] width 106 height 30
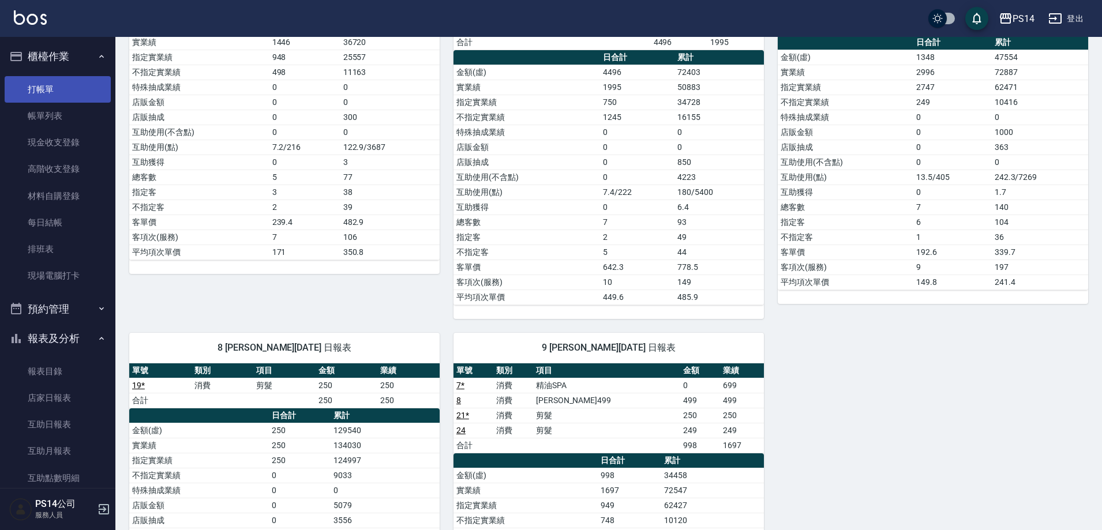
click at [59, 87] on link "打帳單" at bounding box center [58, 89] width 106 height 27
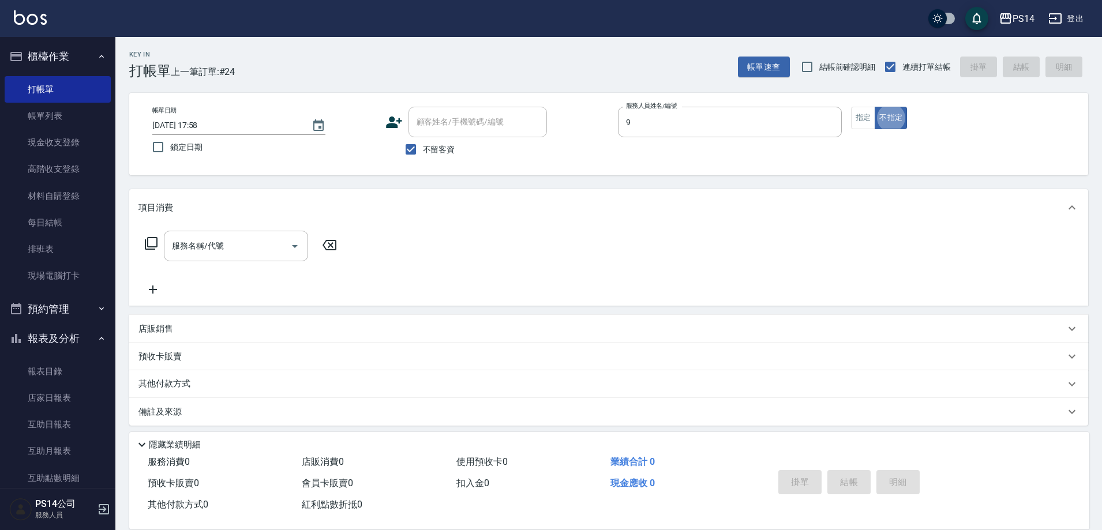
type input "[PERSON_NAME]-9"
type button "false"
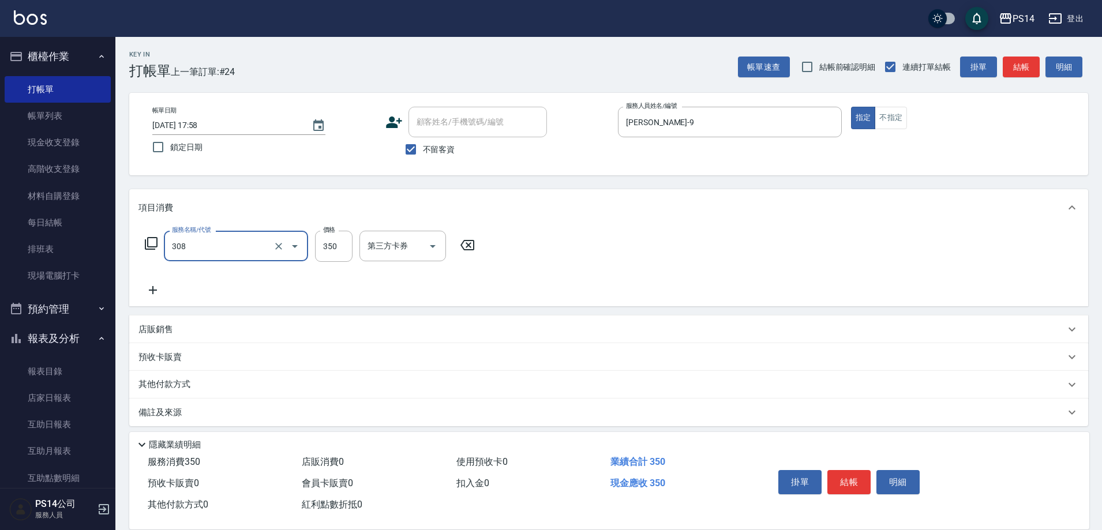
type input "洗+剪(308)"
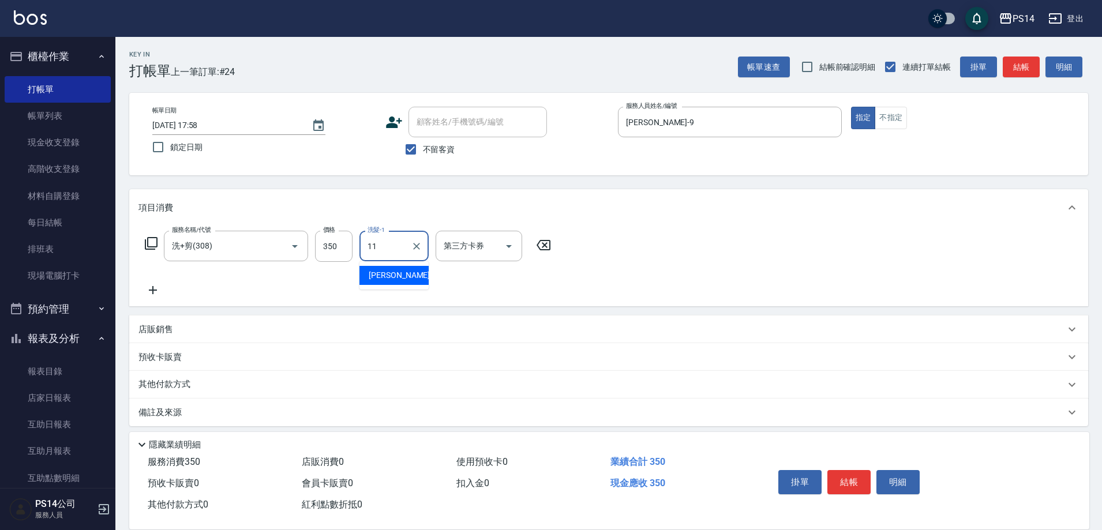
type input "[PERSON_NAME]-11"
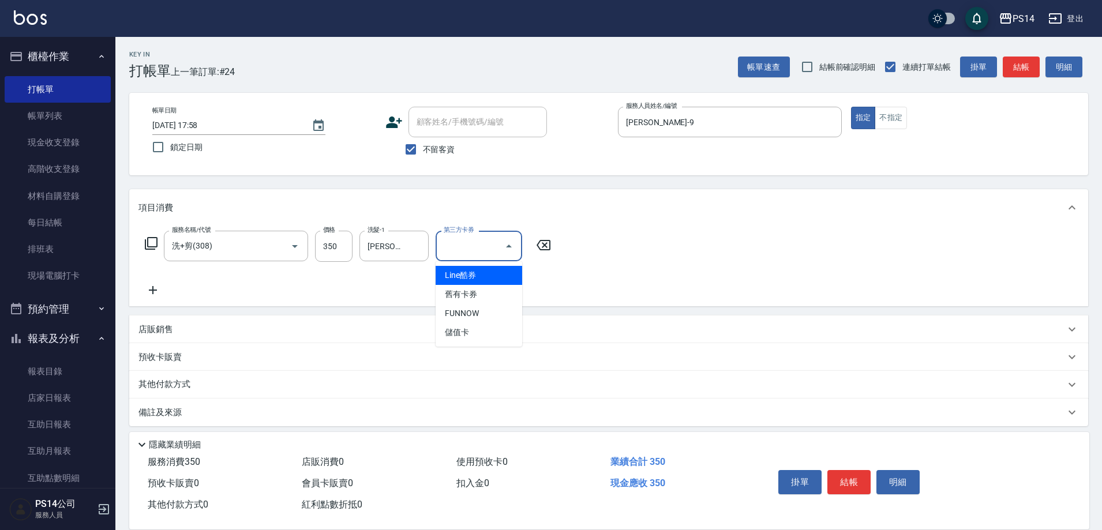
type input "儲值卡"
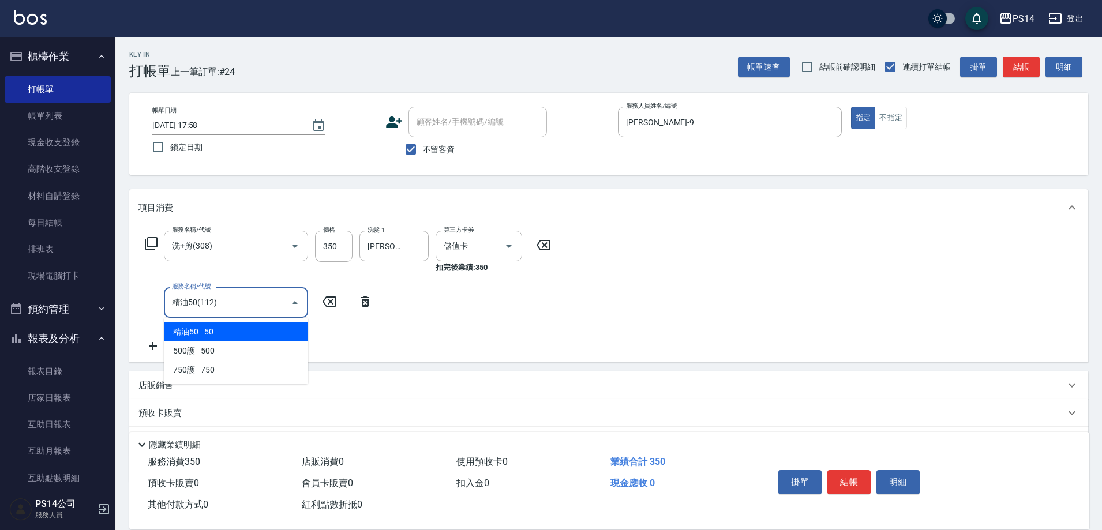
type input "精油50(112)"
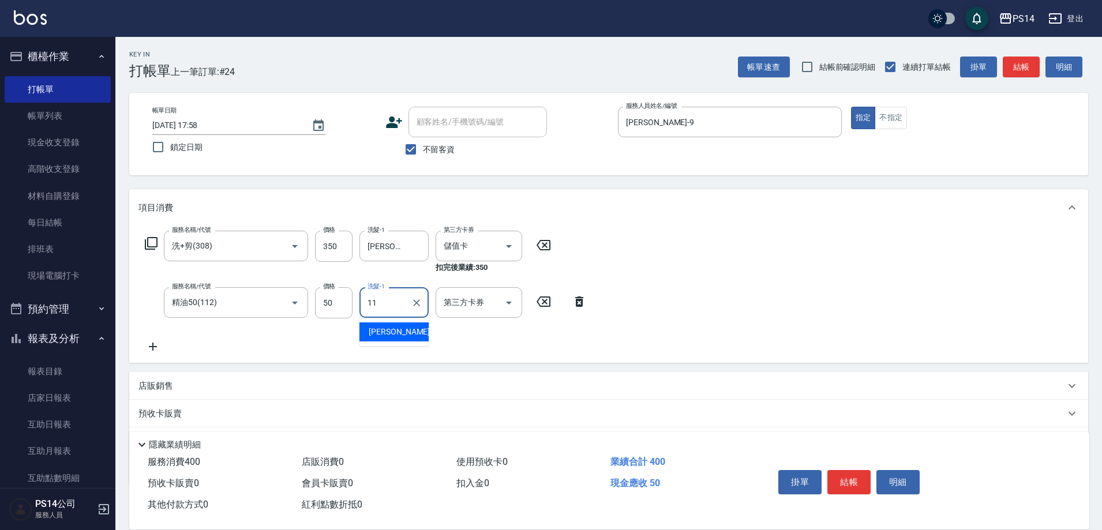
type input "[PERSON_NAME]-11"
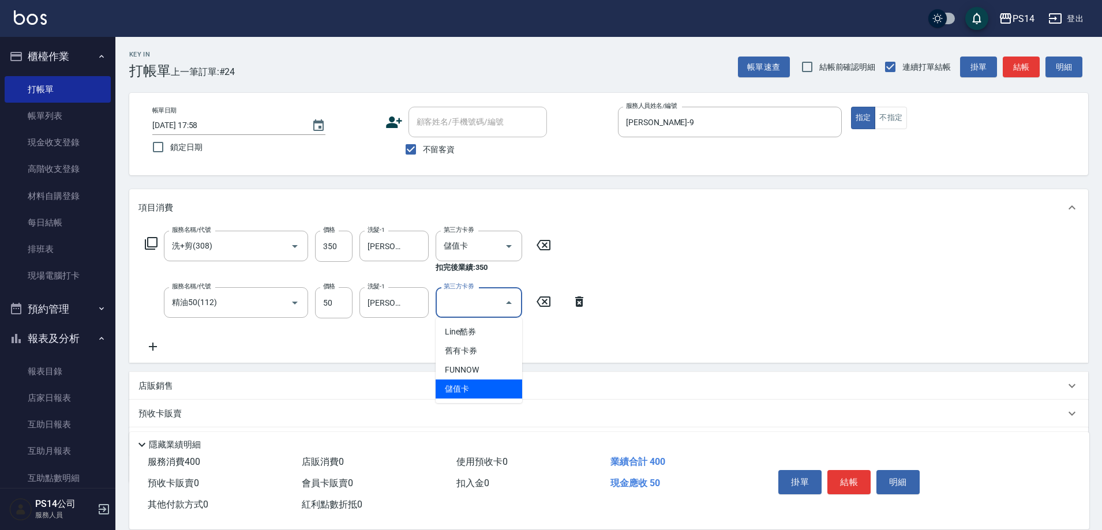
type input "儲值卡"
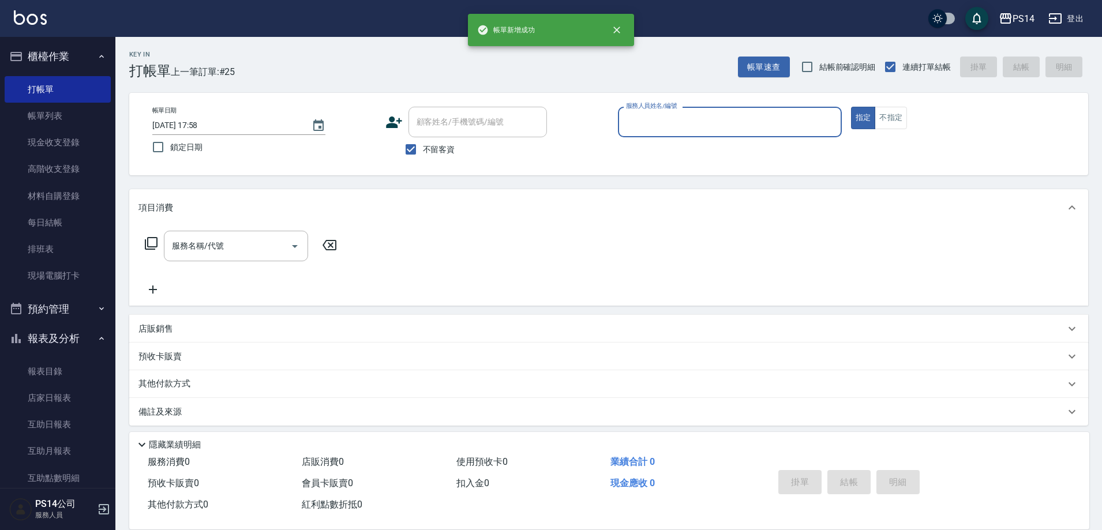
scroll to position [173, 0]
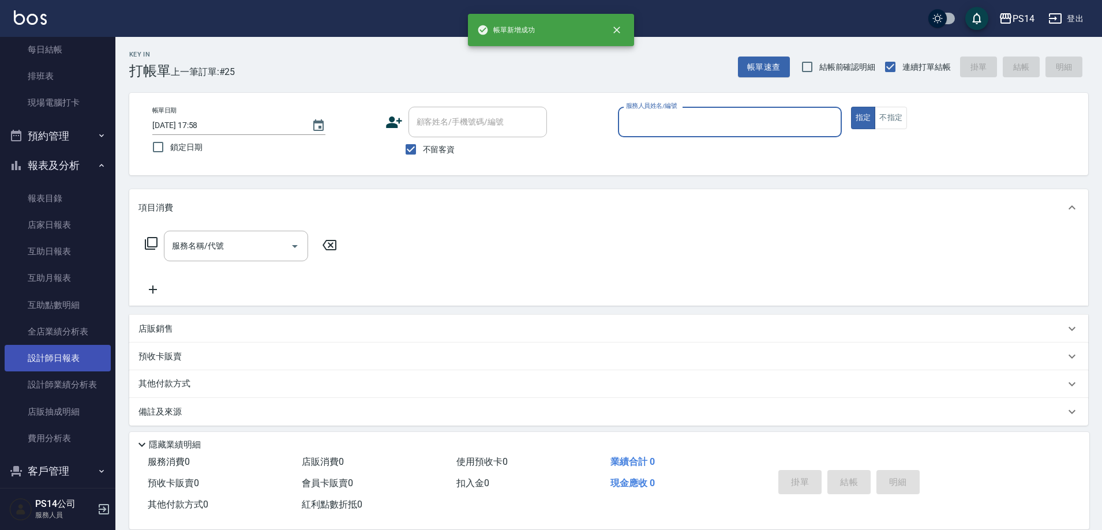
click at [71, 356] on link "設計師日報表" at bounding box center [58, 358] width 106 height 27
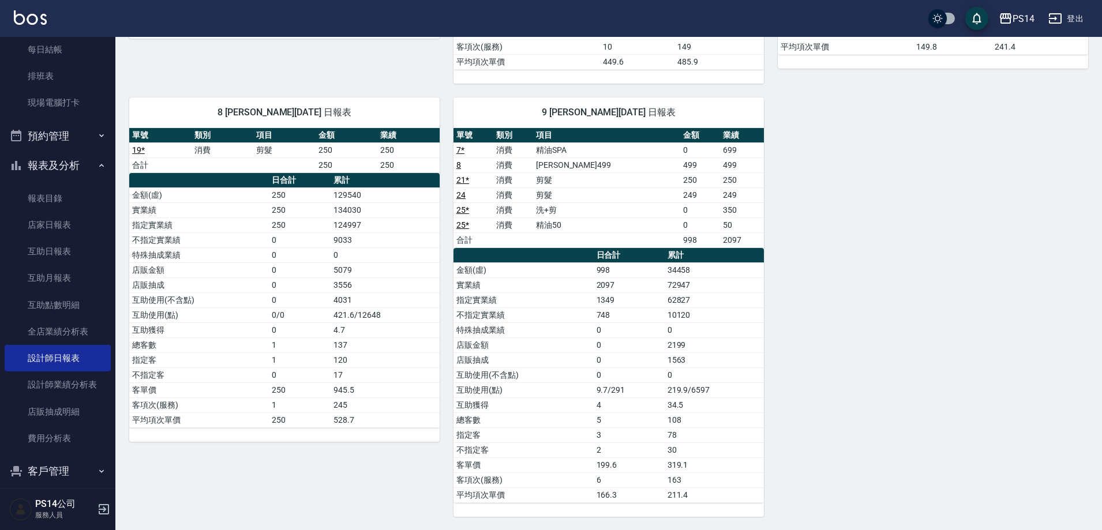
scroll to position [525, 0]
